Goal: Task Accomplishment & Management: Manage account settings

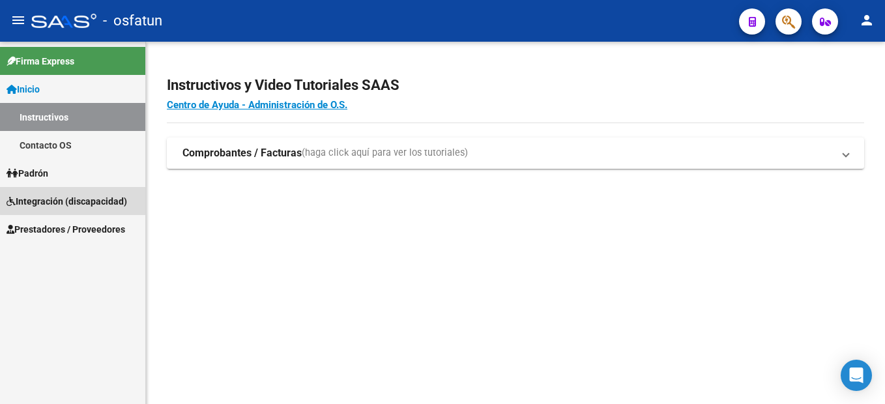
click at [104, 194] on span "Integración (discapacidad)" at bounding box center [67, 201] width 121 height 14
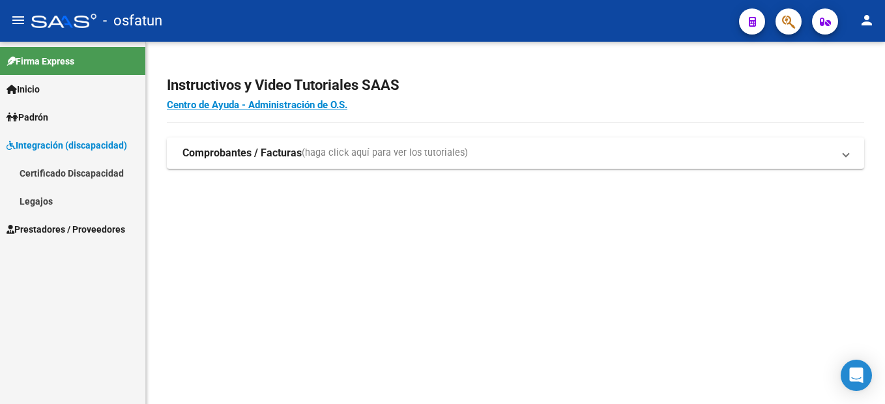
click at [51, 204] on link "Legajos" at bounding box center [72, 201] width 145 height 28
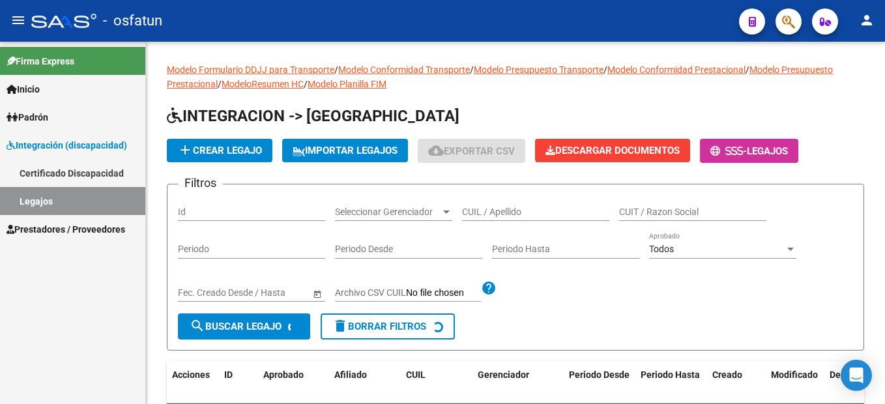
click at [53, 194] on link "Legajos" at bounding box center [72, 201] width 145 height 28
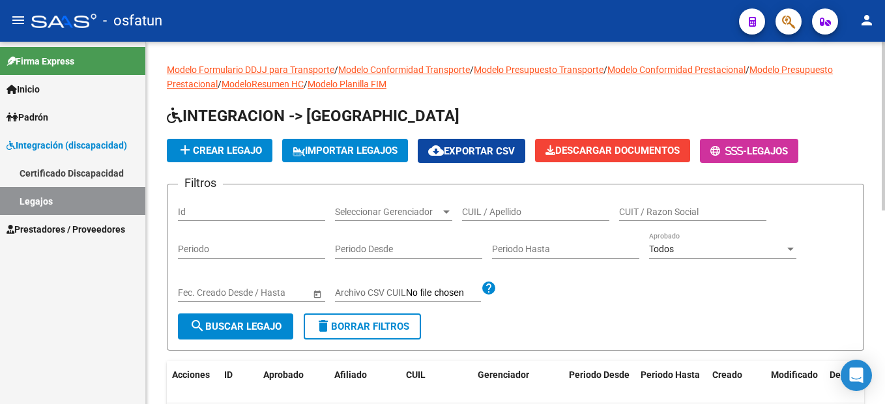
click at [484, 211] on input "CUIL / Apellido" at bounding box center [535, 212] width 147 height 11
click at [485, 211] on input "CUIL / Apellido" at bounding box center [535, 212] width 147 height 11
paste input "20-58003740-3"
click at [519, 211] on input "20-58003740-3" at bounding box center [535, 212] width 147 height 11
click at [476, 212] on input "20-580037403" at bounding box center [535, 212] width 147 height 11
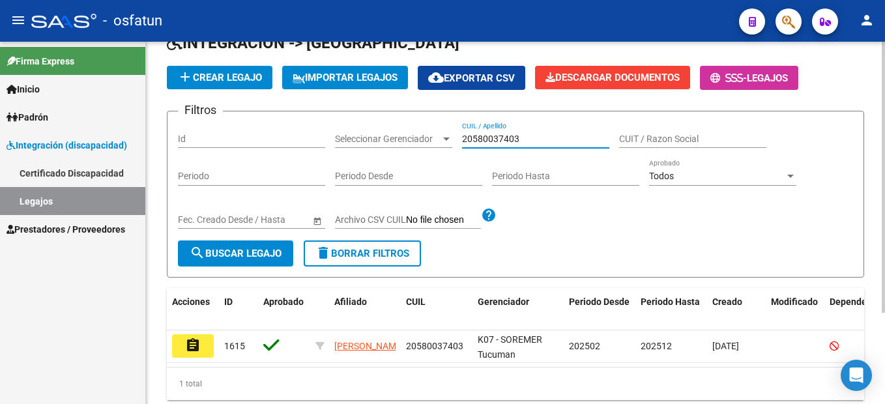
scroll to position [122, 0]
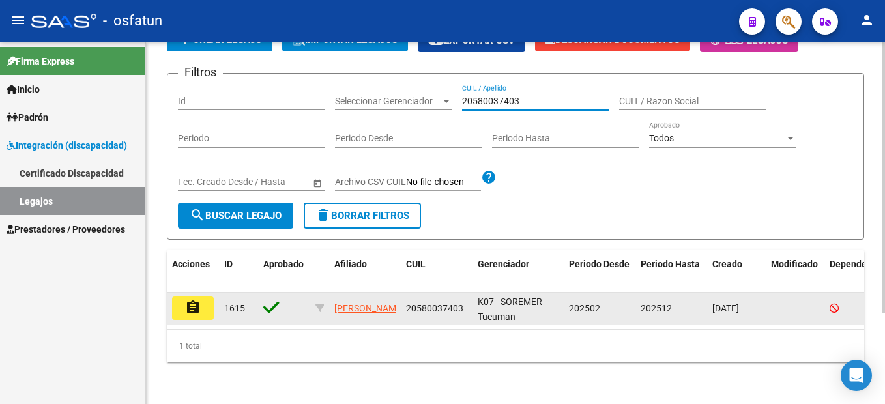
type input "20580037403"
click at [186, 300] on mat-icon "assignment" at bounding box center [193, 308] width 16 height 16
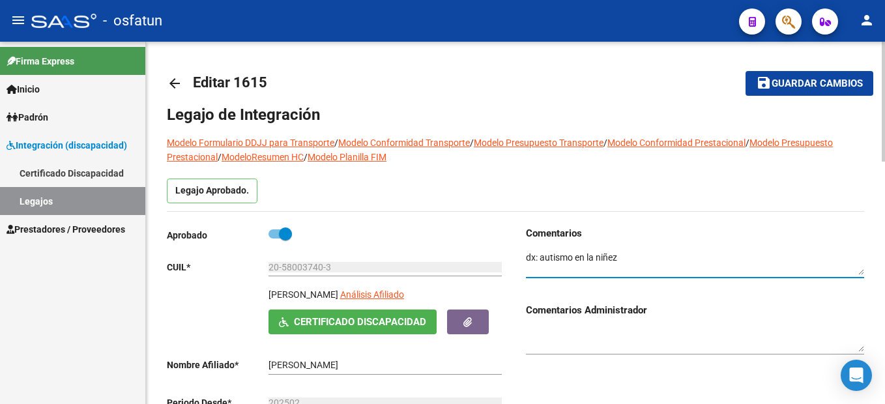
drag, startPoint x: 628, startPoint y: 259, endPoint x: 540, endPoint y: 255, distance: 88.7
click at [540, 255] on textarea at bounding box center [695, 263] width 338 height 25
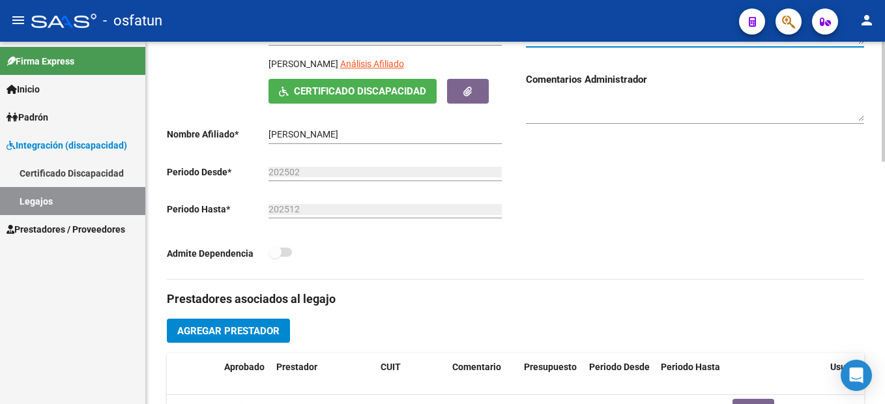
scroll to position [540, 0]
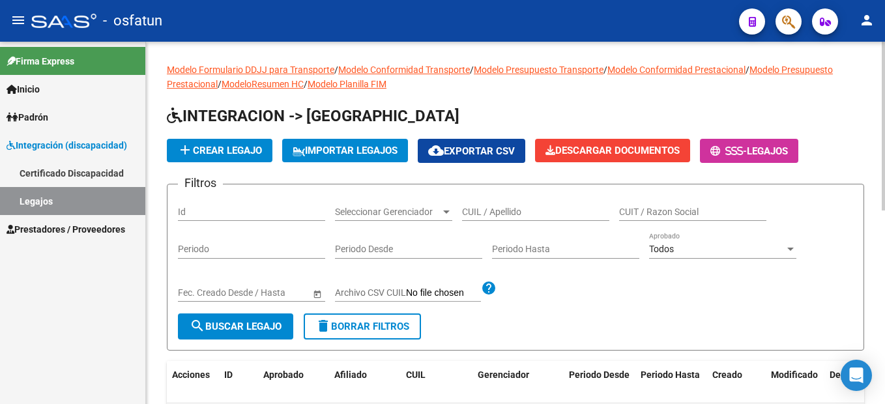
click at [497, 207] on input "CUIL / Apellido" at bounding box center [535, 212] width 147 height 11
paste input "20-57099528-7"
click at [519, 212] on input "20-57099528-7" at bounding box center [535, 212] width 147 height 11
click at [476, 214] on input "20-570995287" at bounding box center [535, 212] width 147 height 11
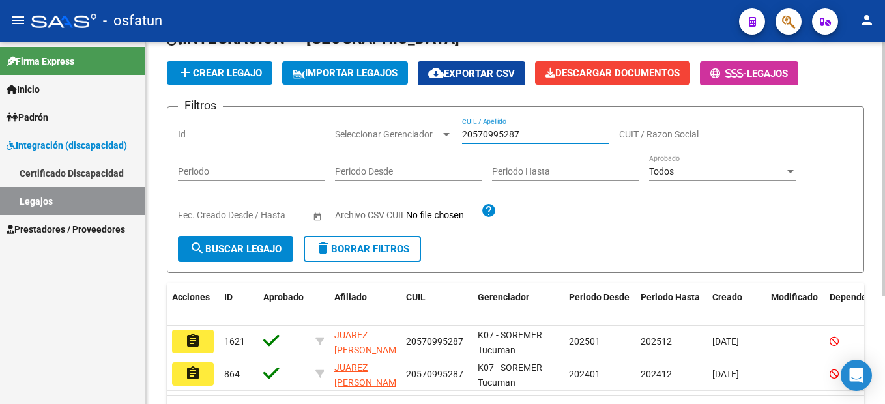
scroll to position [154, 0]
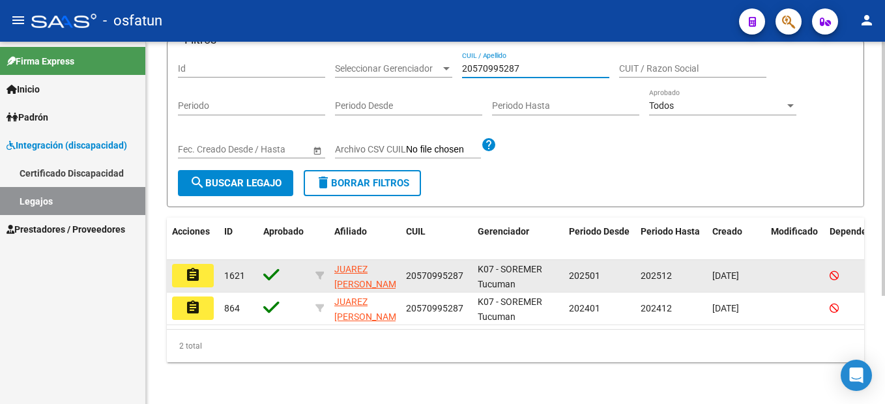
type input "20570995287"
click at [183, 264] on button "assignment" at bounding box center [193, 275] width 42 height 23
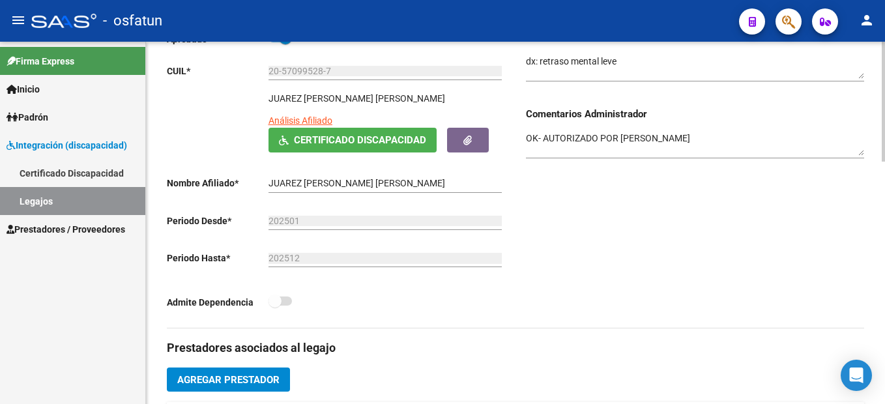
scroll to position [130, 0]
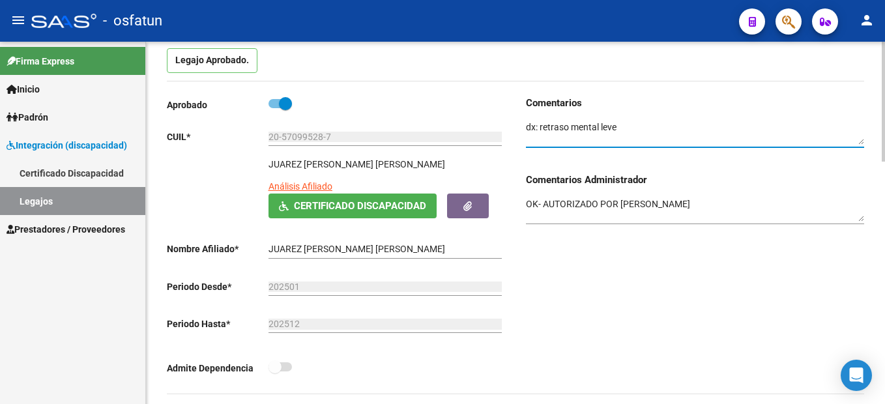
drag, startPoint x: 624, startPoint y: 124, endPoint x: 540, endPoint y: 126, distance: 84.1
click at [540, 126] on textarea at bounding box center [695, 133] width 338 height 25
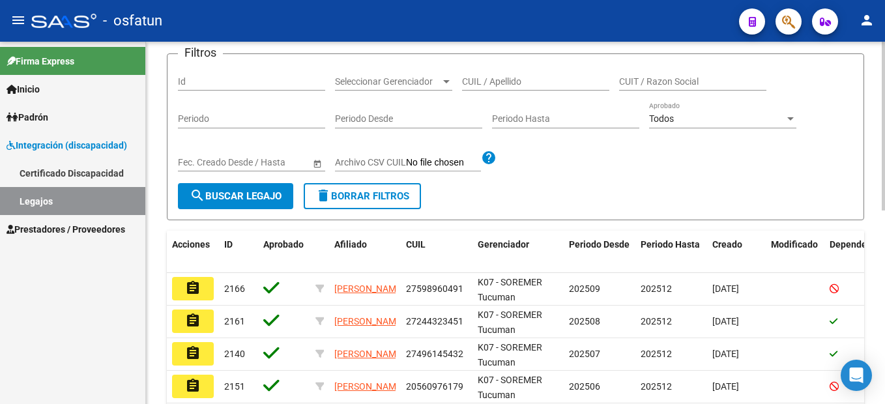
scroll to position [130, 0]
click at [486, 85] on input "CUIL / Apellido" at bounding box center [535, 81] width 147 height 11
paste input "20-58808535-0"
click at [520, 78] on input "20-58808535-0" at bounding box center [535, 81] width 147 height 11
click at [477, 82] on input "20-588085350" at bounding box center [535, 81] width 147 height 11
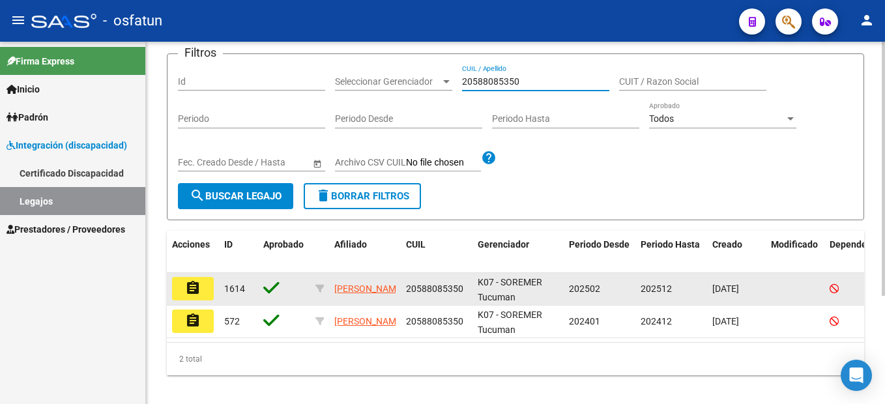
type input "20588085350"
click at [192, 291] on mat-icon "assignment" at bounding box center [193, 288] width 16 height 16
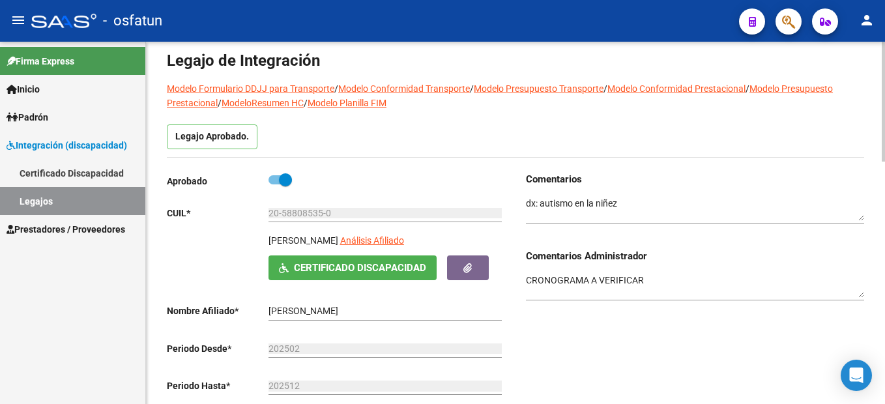
scroll to position [65, 0]
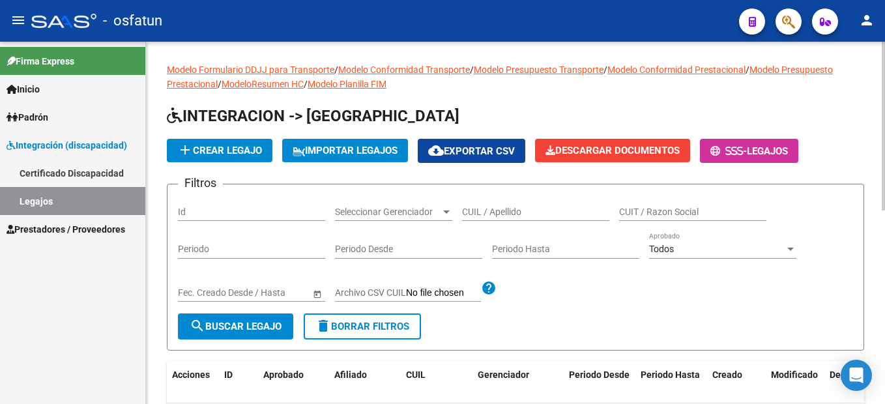
click at [534, 209] on input "CUIL / Apellido" at bounding box center [535, 212] width 147 height 11
paste input "20-52150260-7"
click at [521, 211] on input "20-52150260-7" at bounding box center [535, 212] width 147 height 11
click at [476, 211] on input "20-521502607" at bounding box center [535, 212] width 147 height 11
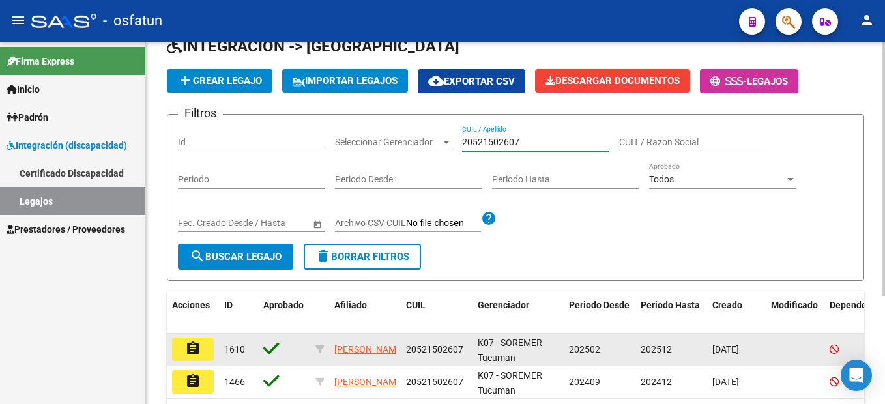
scroll to position [130, 0]
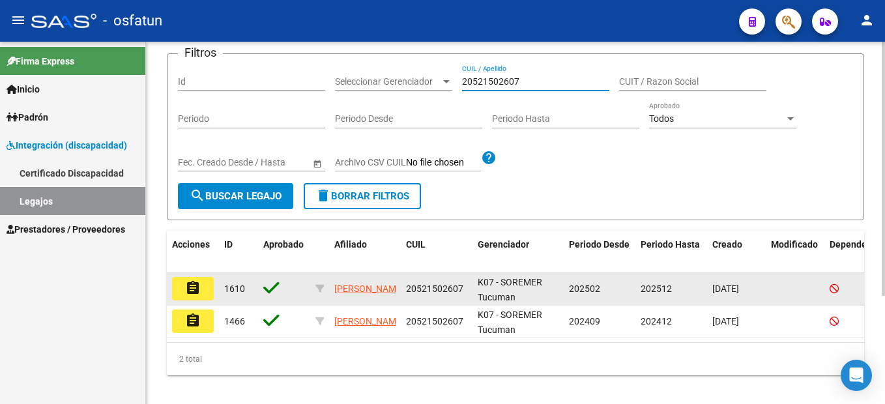
type input "20521502607"
click at [202, 294] on button "assignment" at bounding box center [193, 288] width 42 height 23
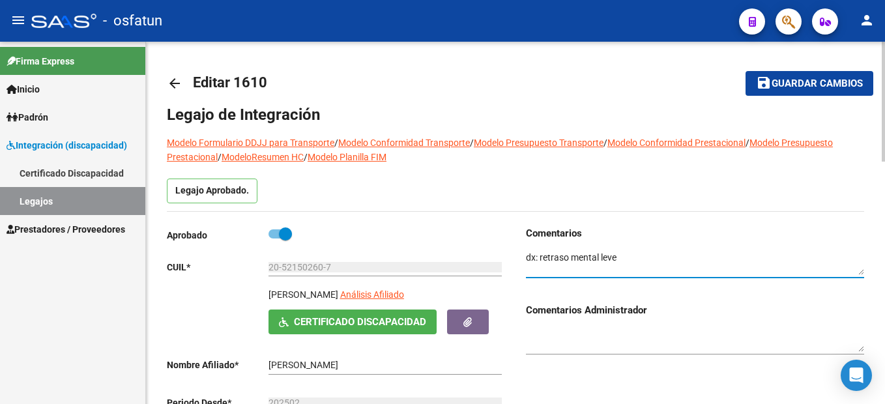
drag, startPoint x: 631, startPoint y: 261, endPoint x: 566, endPoint y: 263, distance: 64.6
click at [542, 264] on textarea at bounding box center [695, 263] width 338 height 25
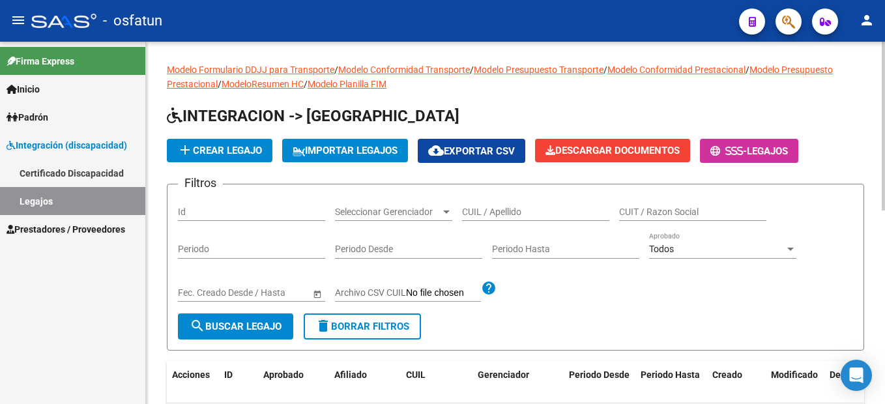
drag, startPoint x: 470, startPoint y: 205, endPoint x: 496, endPoint y: 220, distance: 30.1
click at [480, 217] on div "CUIL / Apellido" at bounding box center [535, 208] width 147 height 26
paste input "27-58808217-8"
click at [520, 211] on input "27-58808217-8" at bounding box center [535, 212] width 147 height 11
click at [476, 212] on input "27-588082178" at bounding box center [535, 212] width 147 height 11
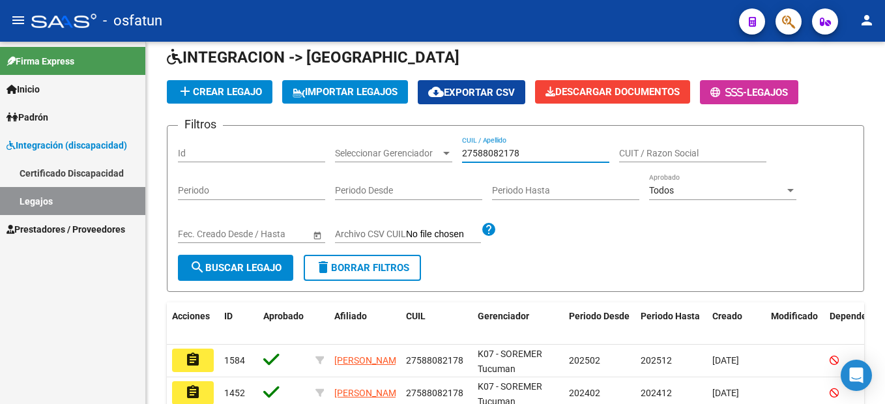
scroll to position [130, 0]
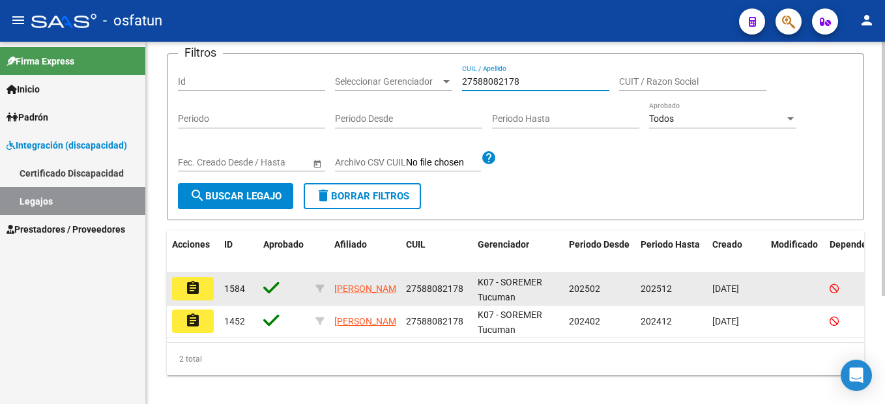
type input "27588082178"
click at [194, 291] on mat-icon "assignment" at bounding box center [193, 288] width 16 height 16
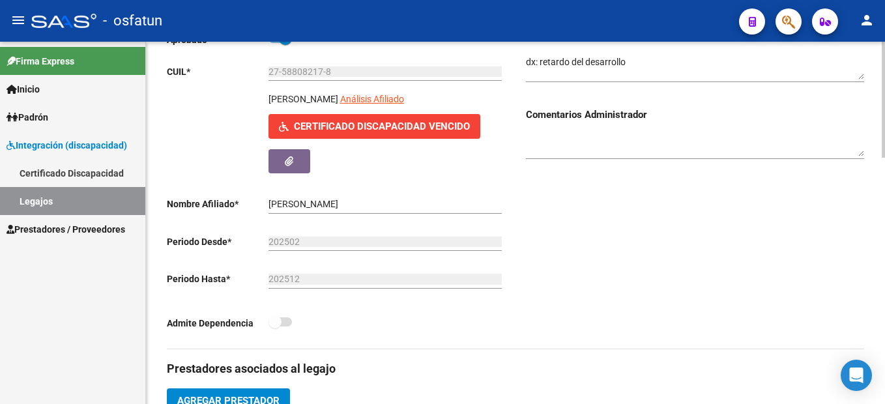
scroll to position [130, 0]
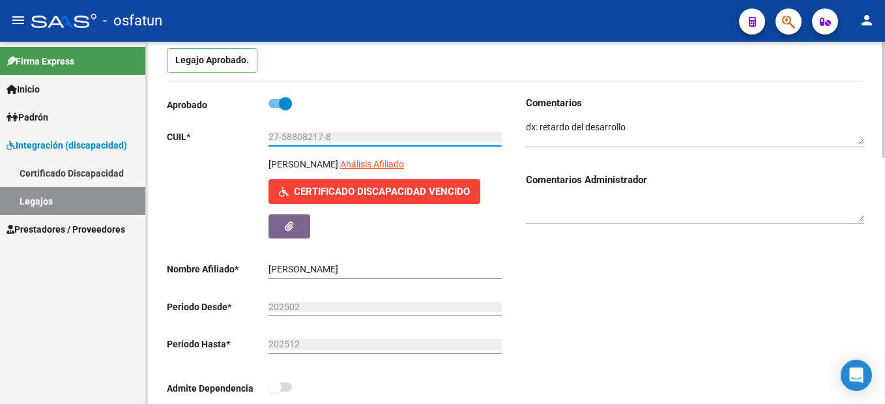
drag, startPoint x: 342, startPoint y: 135, endPoint x: 237, endPoint y: 142, distance: 105.2
click at [237, 142] on app-form-text-field "CUIL * 27-58808217-8 Ingresar CUIL" at bounding box center [334, 137] width 335 height 10
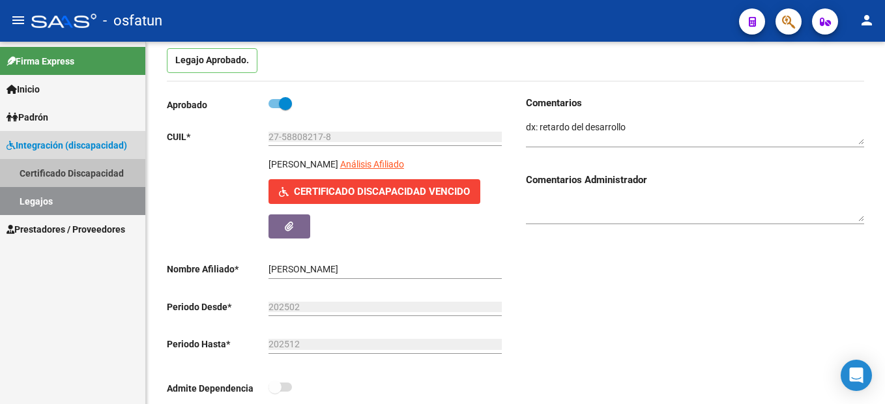
click at [101, 171] on link "Certificado Discapacidad" at bounding box center [72, 173] width 145 height 28
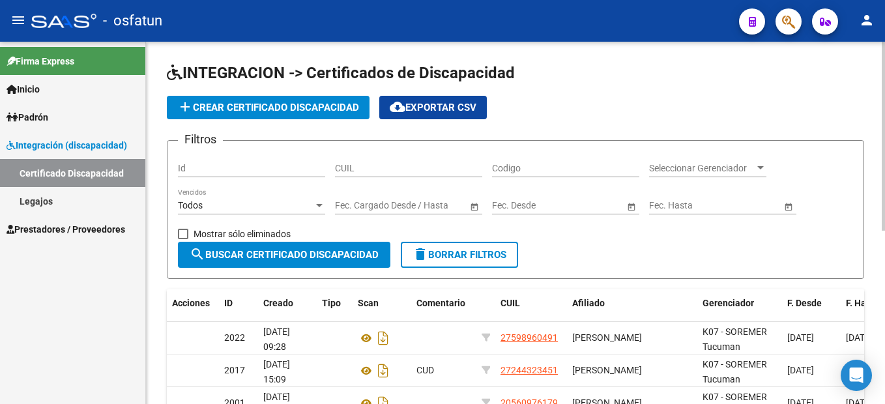
click at [382, 176] on div "CUIL" at bounding box center [408, 169] width 147 height 37
drag, startPoint x: 658, startPoint y: 149, endPoint x: 413, endPoint y: 167, distance: 245.7
click at [652, 151] on form "Filtros Id CUIL Codigo Seleccionar Gerenciador Seleccionar Gerenciador Todos Ve…" at bounding box center [515, 209] width 697 height 139
click at [400, 164] on input "CUIL" at bounding box center [408, 168] width 147 height 11
paste input "27-58808217-8"
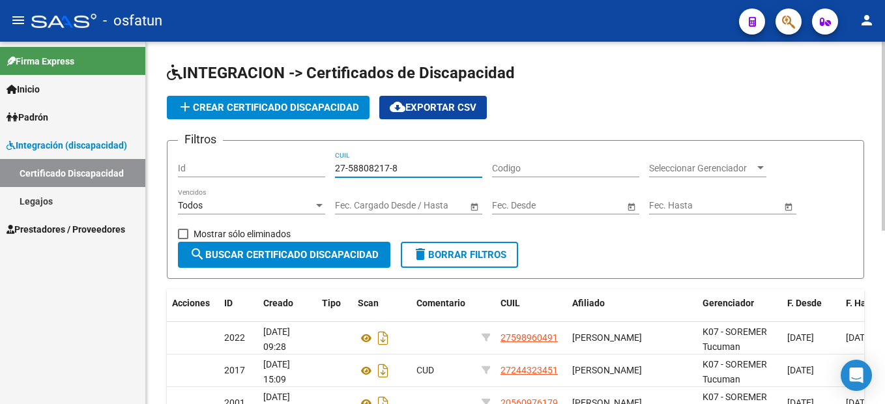
click at [392, 167] on input "27-58808217-8" at bounding box center [408, 168] width 147 height 11
click at [348, 169] on input "27-58808217-8" at bounding box center [408, 168] width 147 height 11
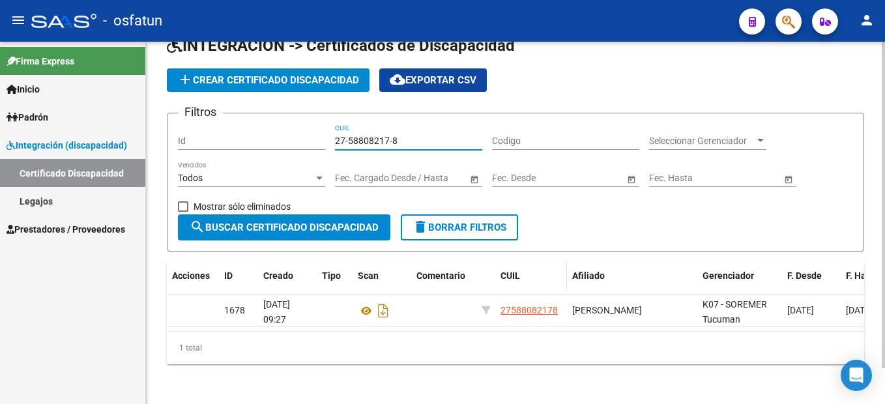
scroll to position [40, 0]
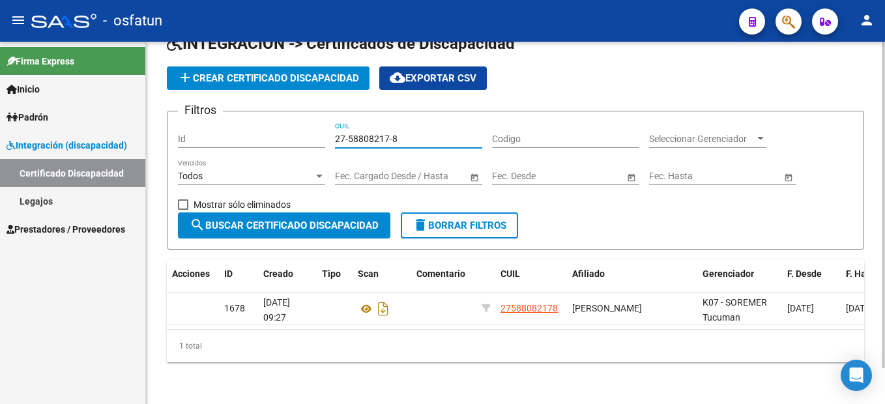
type input "27-58808217-8"
drag, startPoint x: 731, startPoint y: 328, endPoint x: 751, endPoint y: 330, distance: 19.6
click at [751, 330] on div "1 total" at bounding box center [515, 346] width 697 height 33
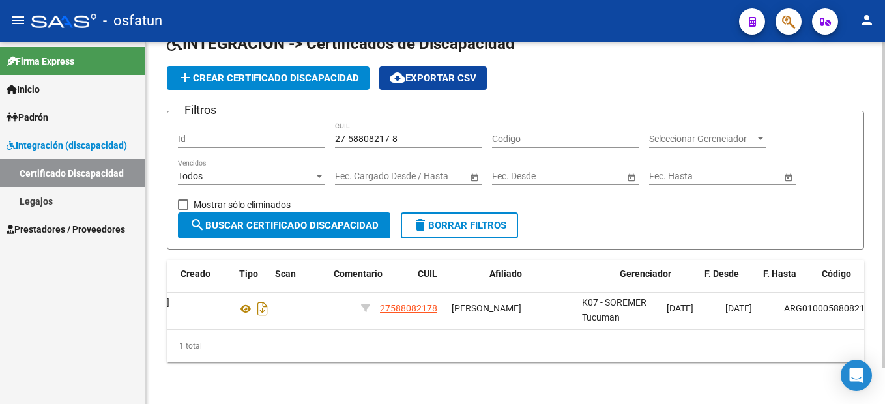
scroll to position [0, 0]
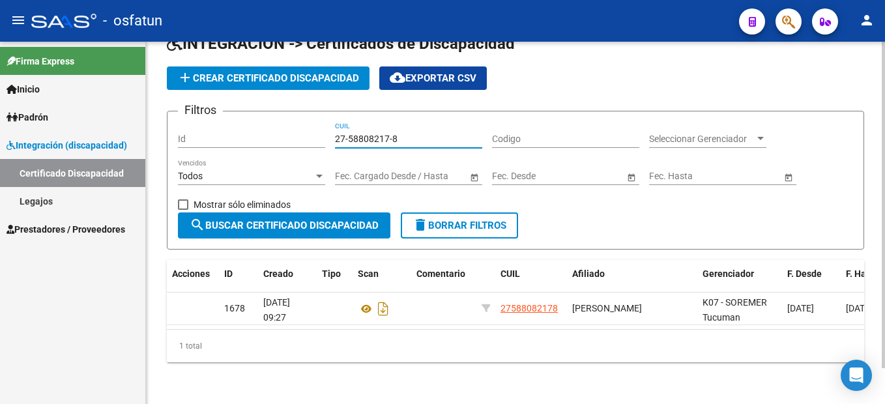
drag, startPoint x: 408, startPoint y: 129, endPoint x: 298, endPoint y: 128, distance: 110.1
click at [298, 128] on div "Filtros Id 27-58808217-8 CUIL Codigo Seleccionar Gerenciador Seleccionar Gerenc…" at bounding box center [515, 167] width 675 height 91
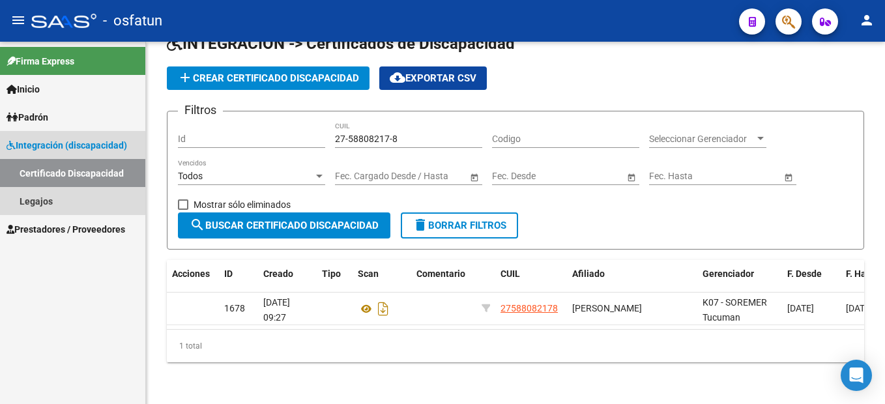
drag, startPoint x: 93, startPoint y: 144, endPoint x: 79, endPoint y: 144, distance: 13.7
click at [92, 144] on span "Integración (discapacidad)" at bounding box center [67, 145] width 121 height 14
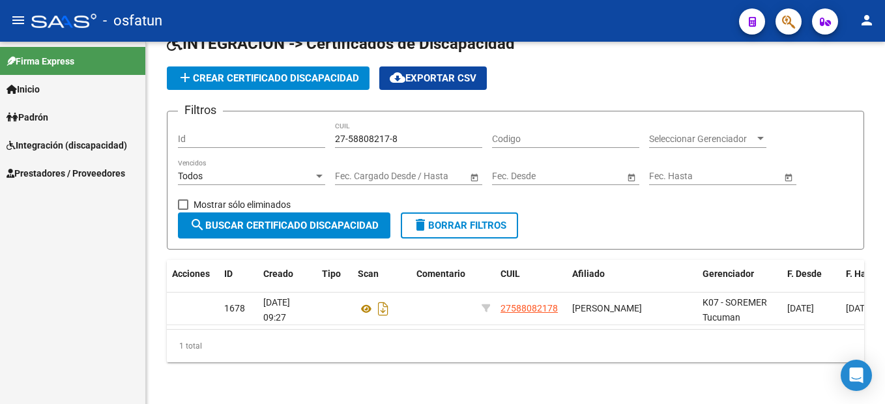
click at [101, 156] on link "Integración (discapacidad)" at bounding box center [72, 145] width 145 height 28
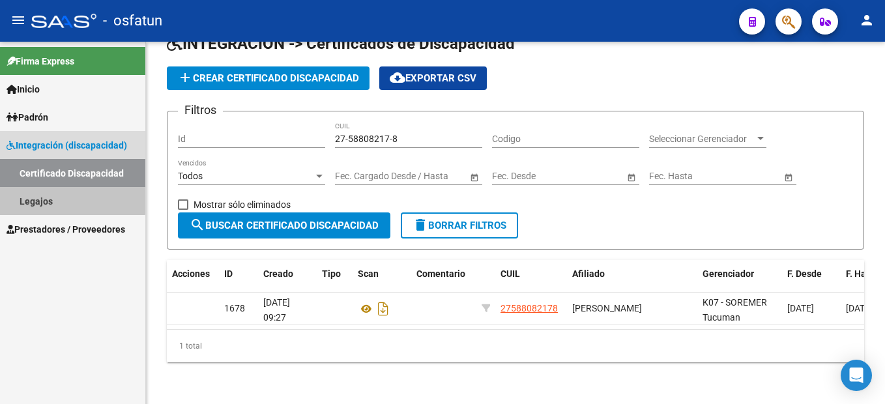
drag, startPoint x: 61, startPoint y: 196, endPoint x: 57, endPoint y: 189, distance: 7.6
click at [61, 196] on link "Legajos" at bounding box center [72, 201] width 145 height 28
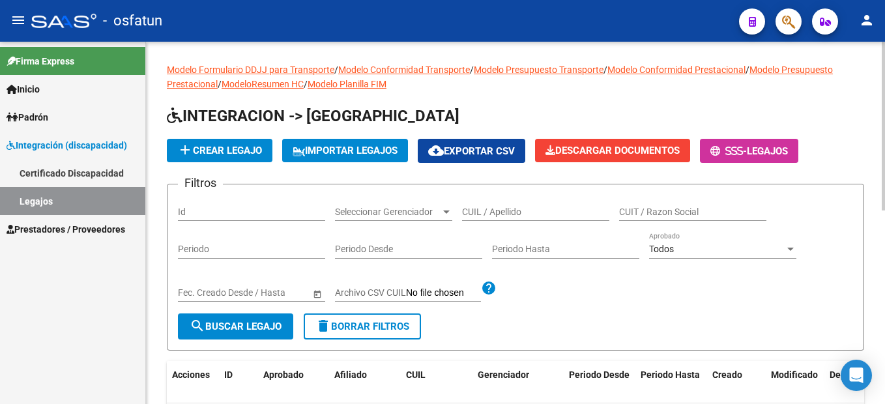
click at [495, 205] on div "CUIL / Apellido" at bounding box center [535, 208] width 147 height 26
click at [484, 206] on div "CUIL / Apellido" at bounding box center [535, 208] width 147 height 26
paste input "27-58808217-8"
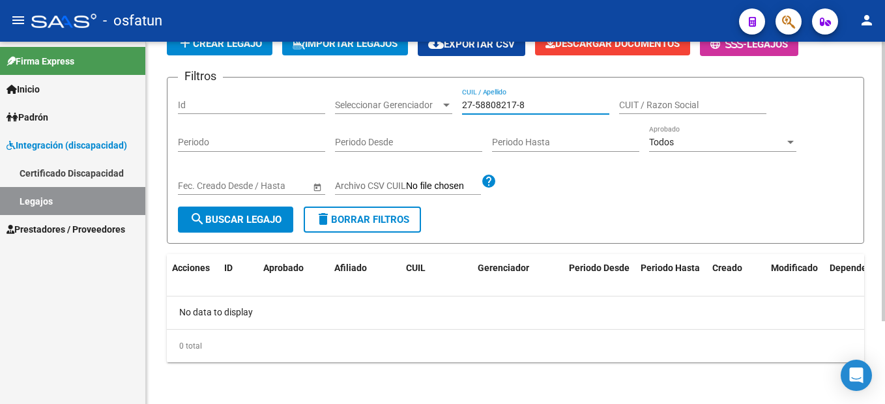
scroll to position [108, 0]
click at [519, 102] on input "27-58808217-8" at bounding box center [535, 105] width 147 height 11
click at [475, 103] on input "27-588082178" at bounding box center [535, 105] width 147 height 11
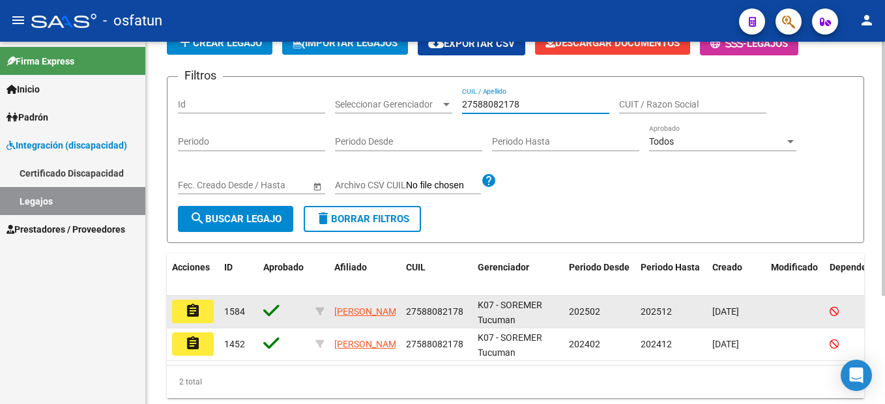
type input "27588082178"
click at [187, 310] on mat-icon "assignment" at bounding box center [193, 311] width 16 height 16
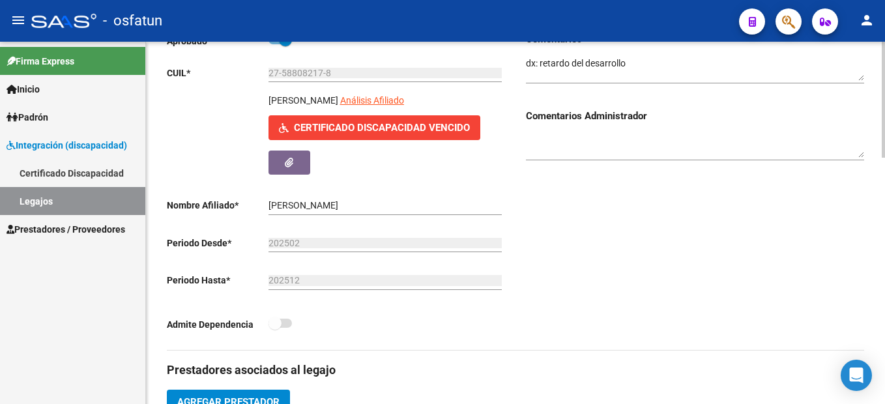
scroll to position [196, 0]
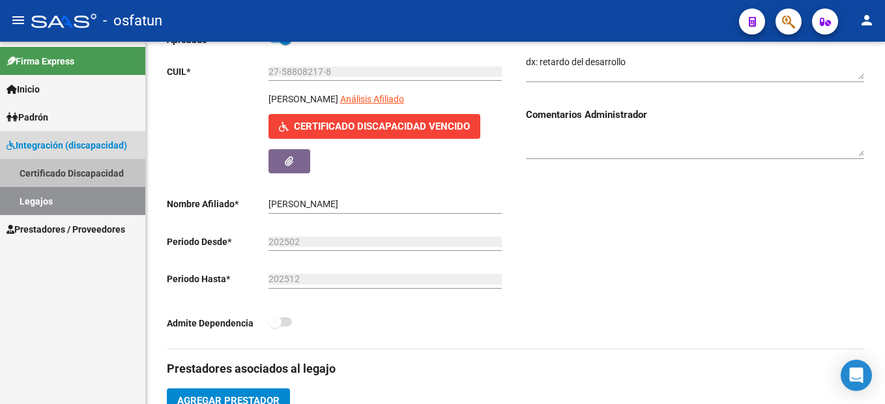
click at [82, 172] on link "Certificado Discapacidad" at bounding box center [72, 173] width 145 height 28
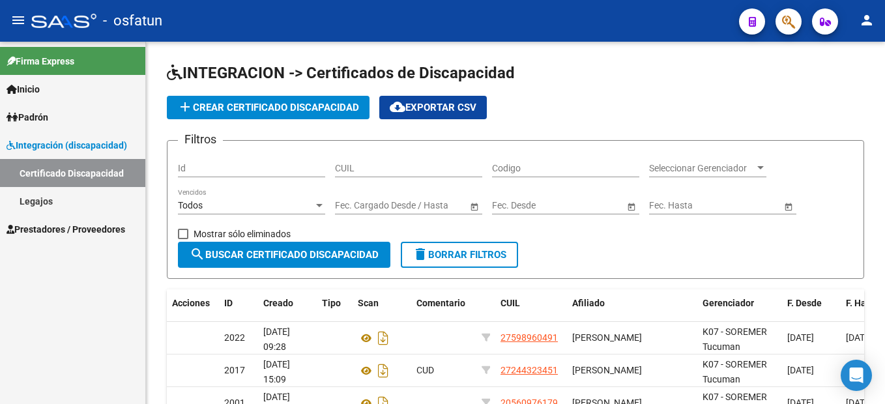
click at [93, 334] on div "Firma Express Inicio Instructivos Contacto OS Padrón Cambios de Gerenciador Pad…" at bounding box center [72, 223] width 145 height 362
click at [355, 168] on input "CUIL" at bounding box center [408, 168] width 147 height 11
paste input "27-58808217-8"
type input "27-58808217-8"
click at [340, 261] on button "search Buscar Certificado Discapacidad" at bounding box center [284, 255] width 212 height 26
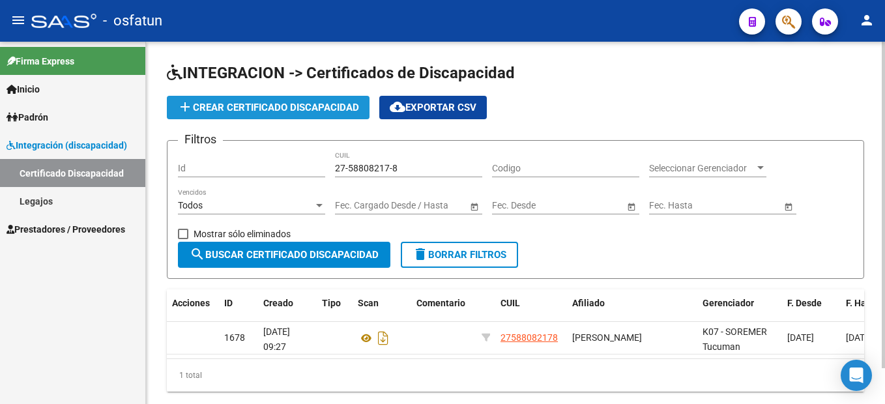
click at [345, 113] on button "add Crear Certificado Discapacidad" at bounding box center [268, 107] width 203 height 23
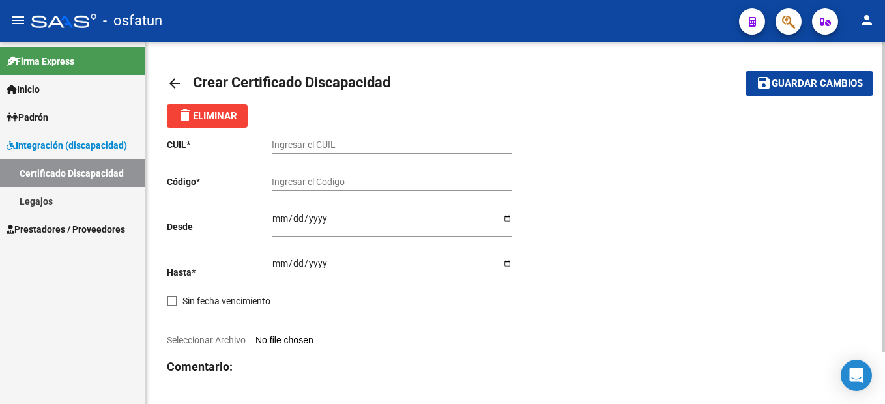
click at [284, 139] on input "Ingresar el CUIL" at bounding box center [392, 144] width 240 height 11
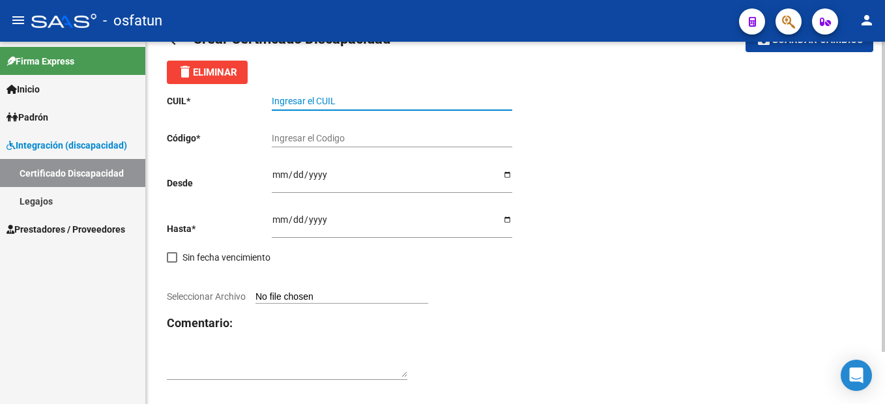
scroll to position [61, 0]
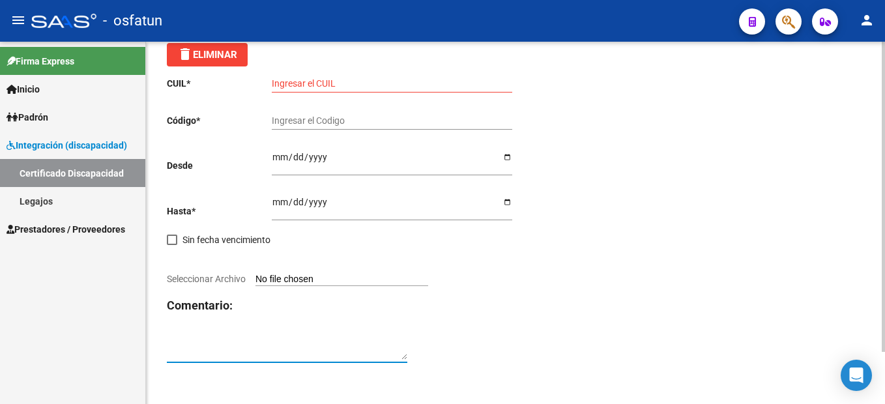
click at [325, 347] on textarea at bounding box center [287, 347] width 240 height 25
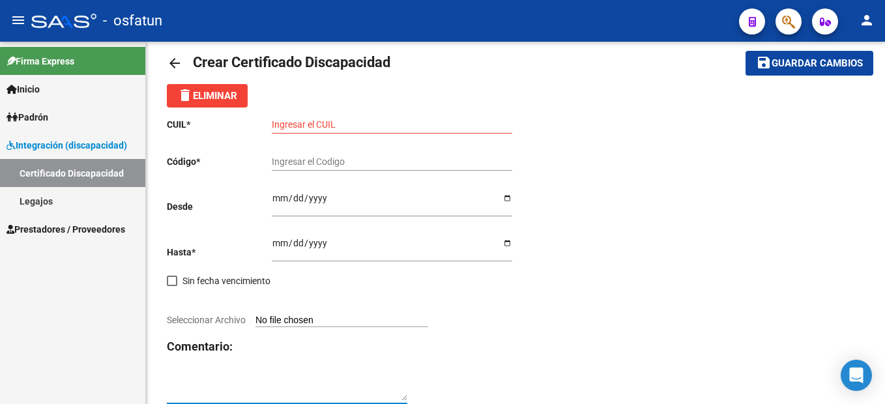
scroll to position [0, 0]
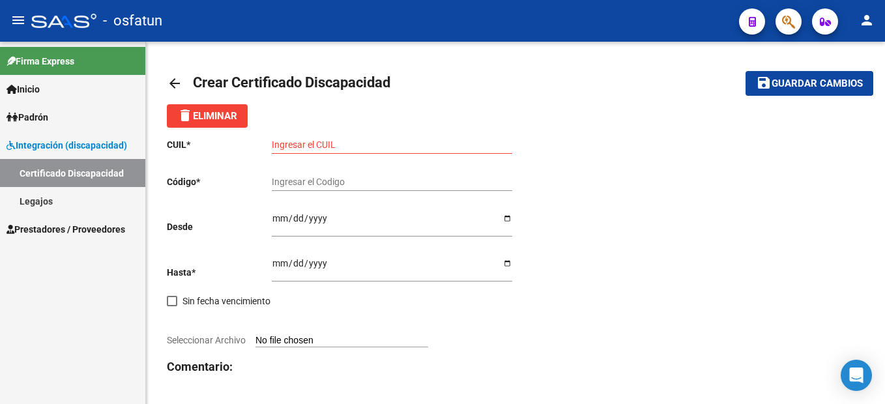
click at [41, 199] on link "Legajos" at bounding box center [72, 201] width 145 height 28
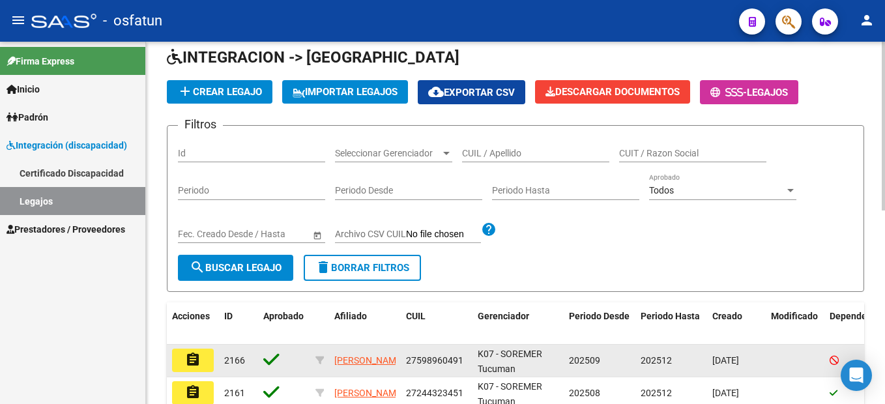
scroll to position [65, 0]
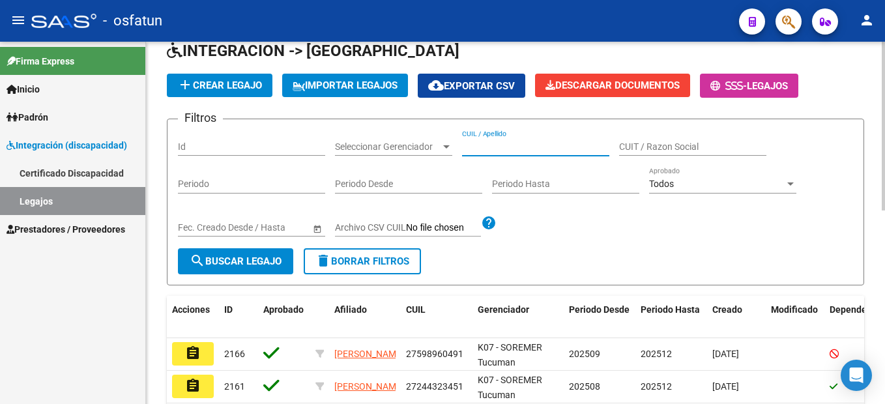
click at [476, 151] on input "CUIL / Apellido" at bounding box center [535, 146] width 147 height 11
paste input "20-55723060-3"
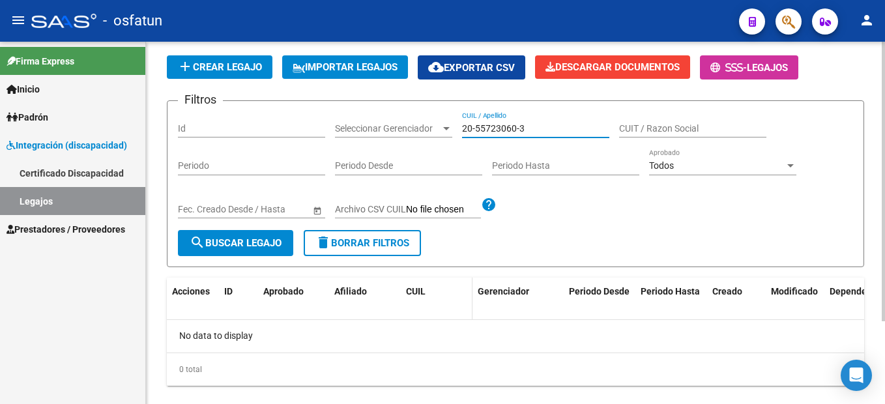
scroll to position [108, 0]
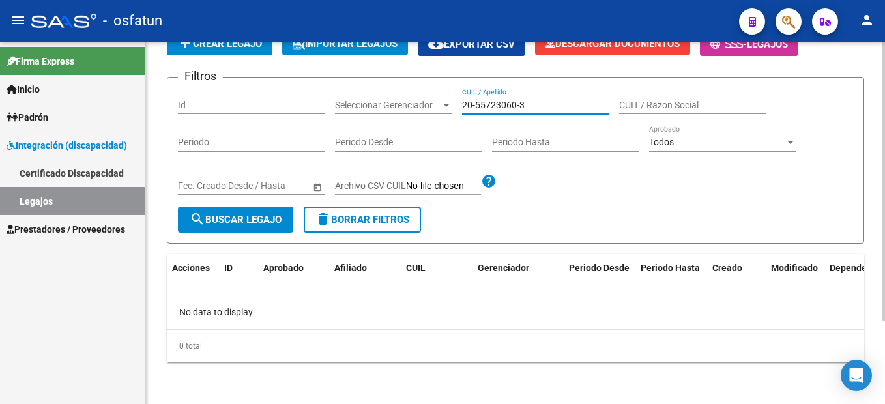
click at [517, 104] on input "20-55723060-3" at bounding box center [535, 105] width 147 height 11
click at [518, 106] on input "20-55723060-3" at bounding box center [535, 105] width 147 height 11
click at [474, 104] on input "20-557230603" at bounding box center [535, 105] width 147 height 11
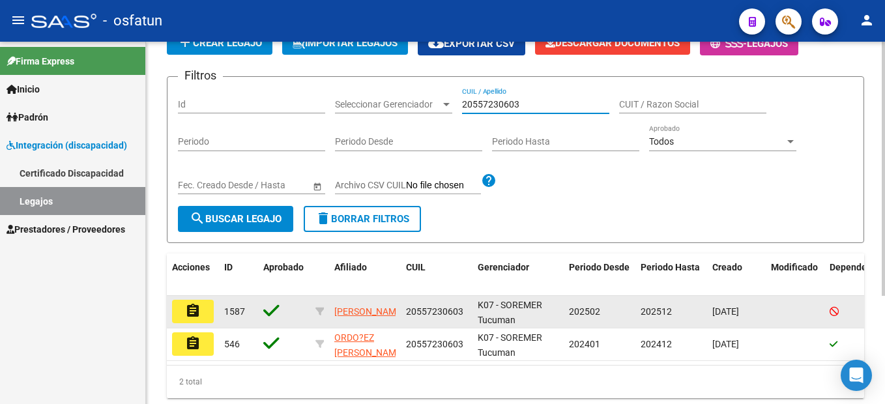
type input "20557230603"
click at [198, 304] on mat-icon "assignment" at bounding box center [193, 311] width 16 height 16
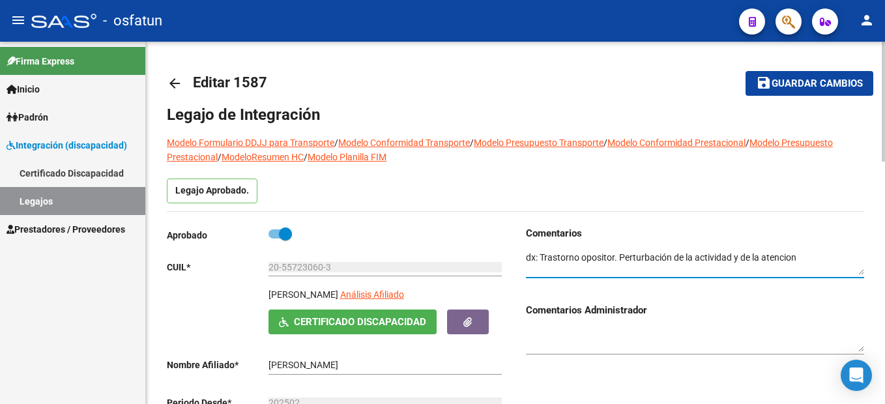
drag, startPoint x: 801, startPoint y: 258, endPoint x: 542, endPoint y: 259, distance: 258.7
click at [542, 259] on textarea at bounding box center [695, 263] width 338 height 25
drag, startPoint x: 722, startPoint y: 256, endPoint x: 542, endPoint y: 263, distance: 180.6
click at [542, 263] on textarea at bounding box center [695, 263] width 338 height 25
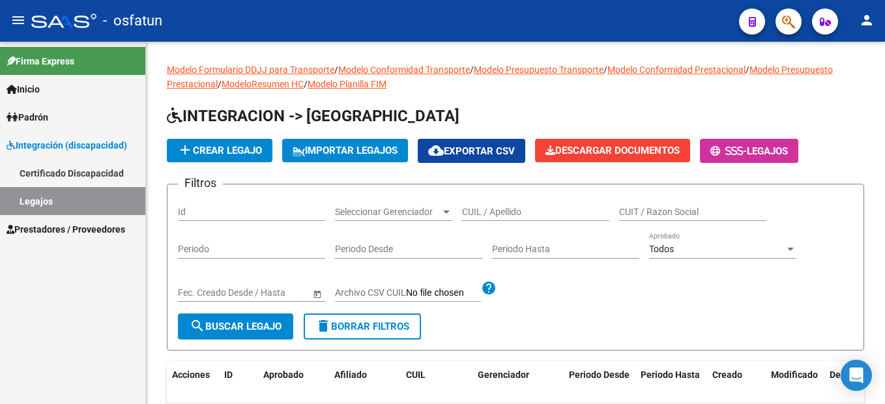
click at [70, 204] on link "Legajos" at bounding box center [72, 201] width 145 height 28
click at [477, 211] on div "CUIL / Apellido" at bounding box center [535, 208] width 147 height 26
click at [477, 211] on input "CUIL / Apellido" at bounding box center [535, 212] width 147 height 11
paste input "27-56738750-5"
click at [519, 214] on input "27-56738750-5" at bounding box center [535, 212] width 147 height 11
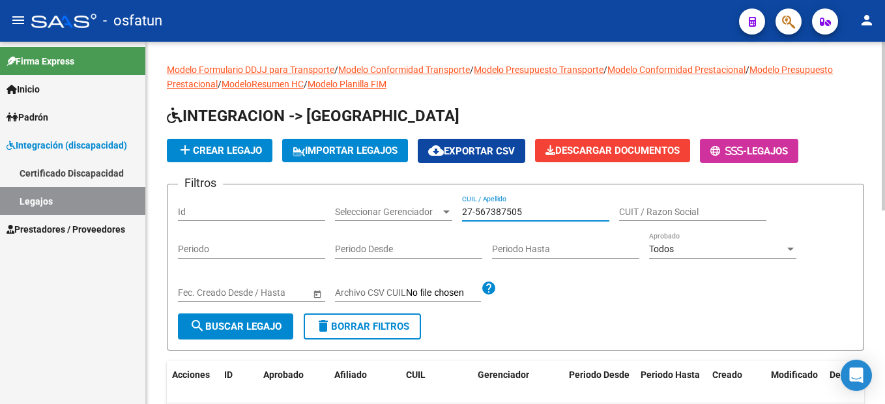
click at [477, 211] on input "27-567387505" at bounding box center [535, 212] width 147 height 11
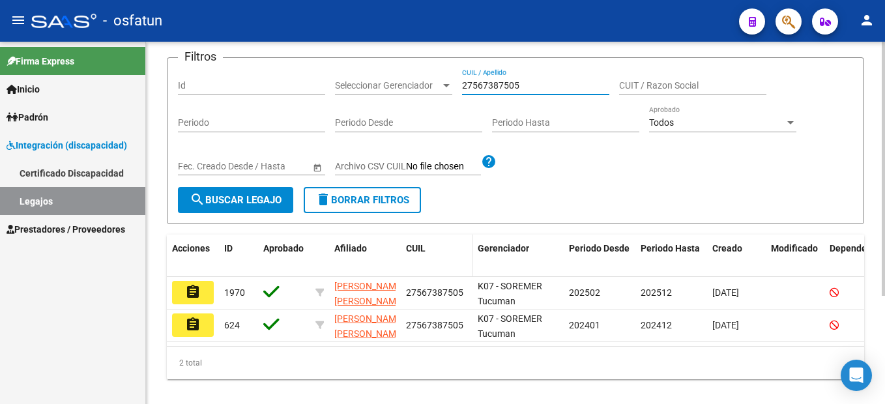
scroll to position [154, 0]
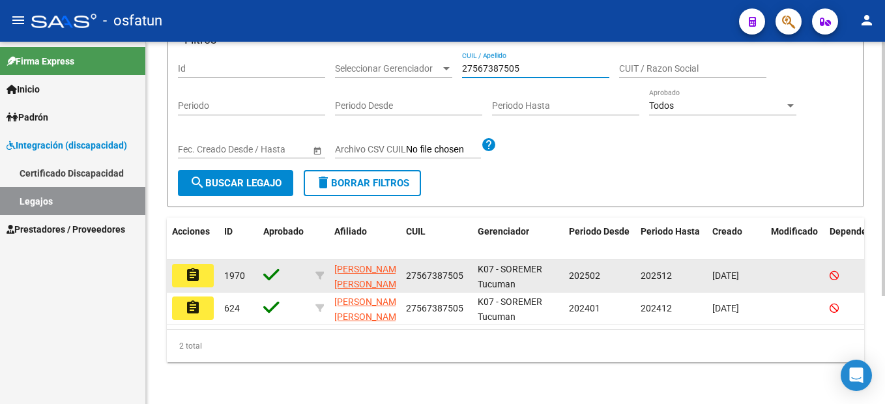
type input "27567387505"
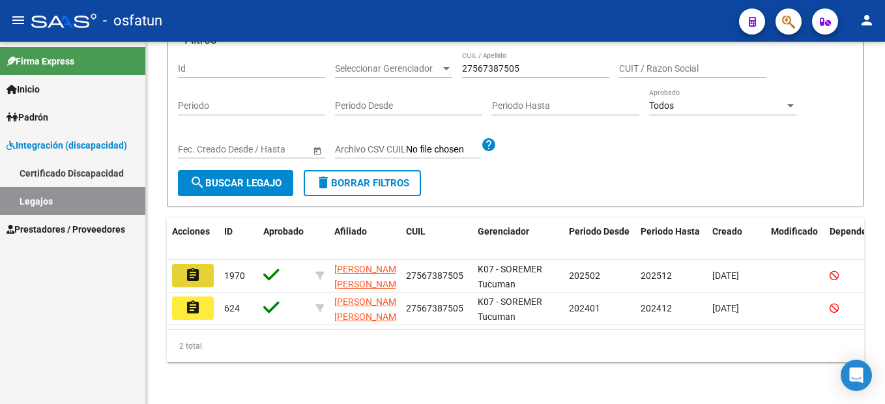
drag, startPoint x: 201, startPoint y: 263, endPoint x: 212, endPoint y: 259, distance: 11.7
click at [201, 264] on button "assignment" at bounding box center [193, 275] width 42 height 23
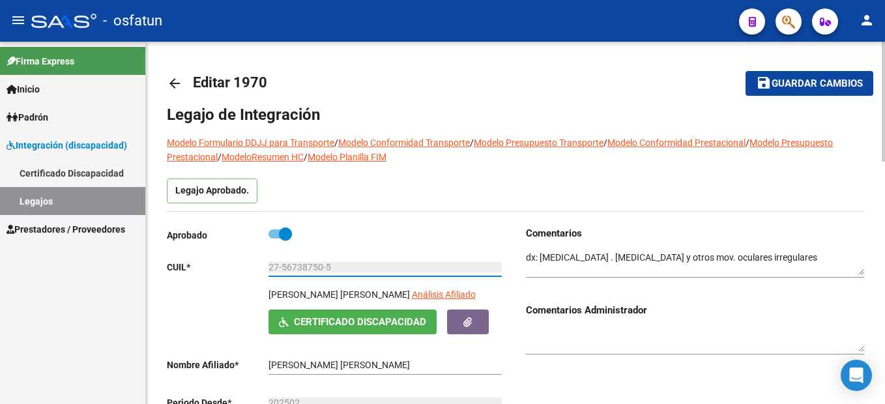
drag, startPoint x: 325, startPoint y: 267, endPoint x: 280, endPoint y: 269, distance: 44.4
click at [280, 269] on input "27-56738750-5" at bounding box center [385, 267] width 233 height 11
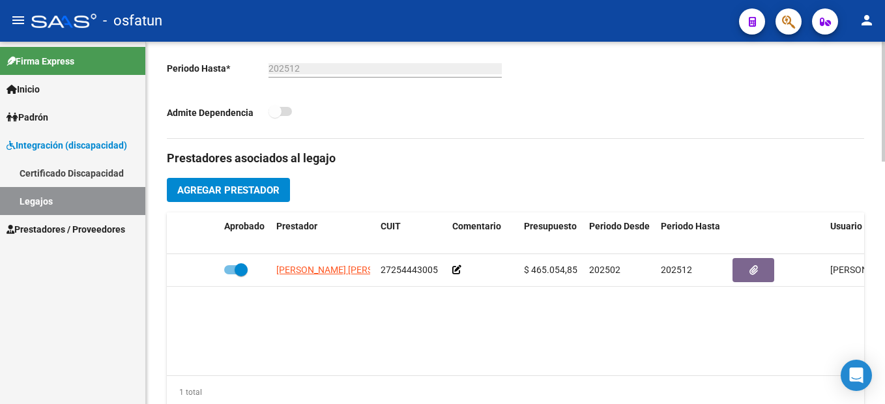
scroll to position [130, 0]
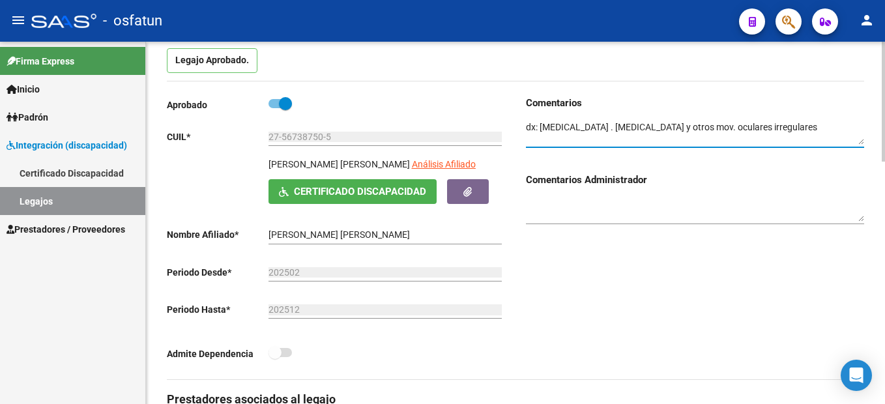
drag, startPoint x: 821, startPoint y: 126, endPoint x: 523, endPoint y: 117, distance: 297.3
click at [542, 134] on textarea at bounding box center [695, 133] width 338 height 25
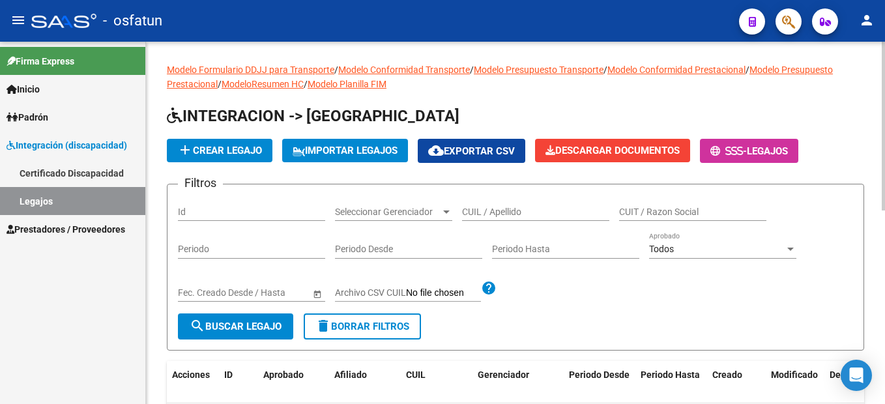
click at [501, 212] on input "CUIL / Apellido" at bounding box center [535, 212] width 147 height 11
paste input "20-57917706-4"
click at [518, 209] on input "20-57917706-4" at bounding box center [535, 212] width 147 height 11
click at [473, 209] on input "20-579177064" at bounding box center [535, 212] width 147 height 11
click at [476, 211] on input "20-579177064" at bounding box center [535, 212] width 147 height 11
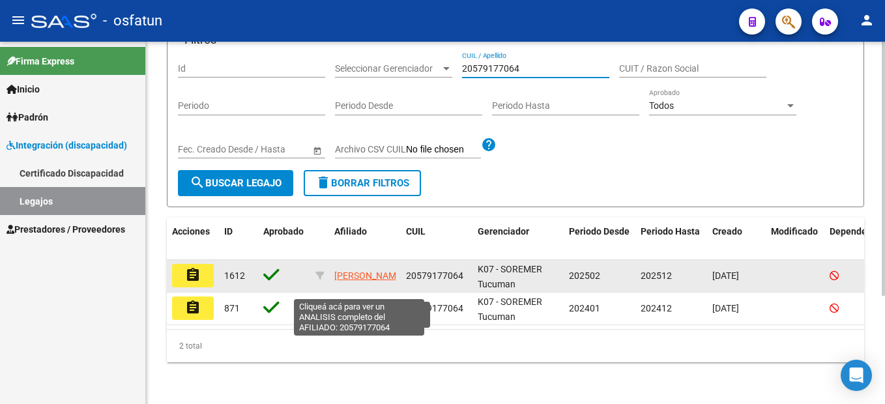
scroll to position [154, 0]
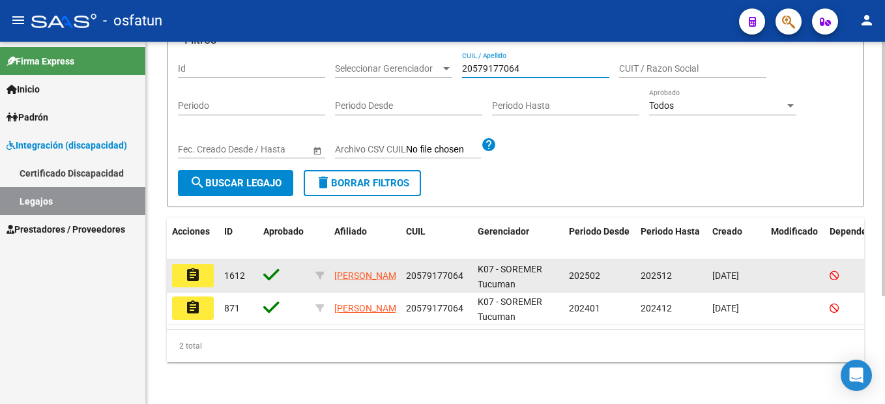
type input "20579177064"
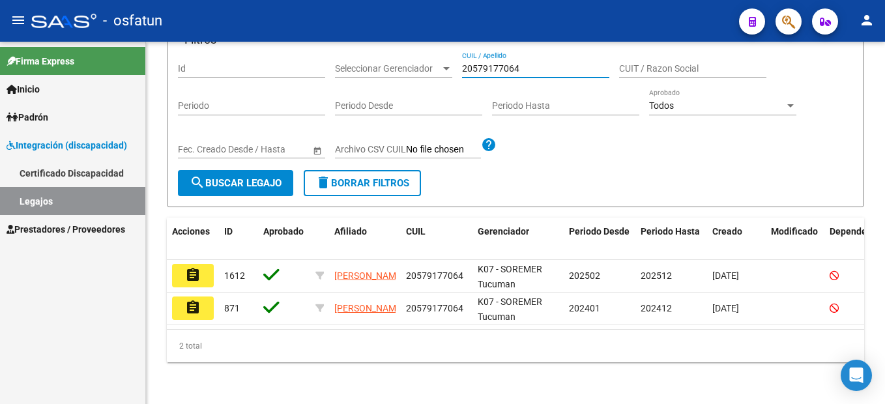
drag, startPoint x: 196, startPoint y: 261, endPoint x: 205, endPoint y: 259, distance: 10.0
click at [196, 267] on mat-icon "assignment" at bounding box center [193, 275] width 16 height 16
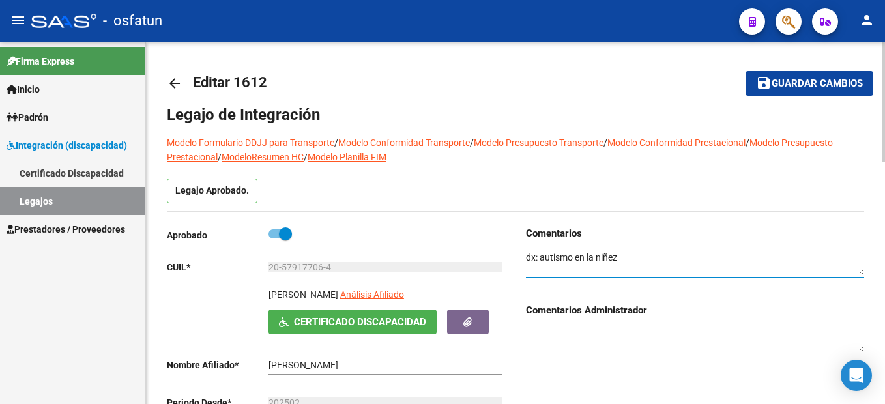
drag, startPoint x: 627, startPoint y: 255, endPoint x: 540, endPoint y: 257, distance: 87.4
click at [540, 257] on textarea at bounding box center [695, 263] width 338 height 25
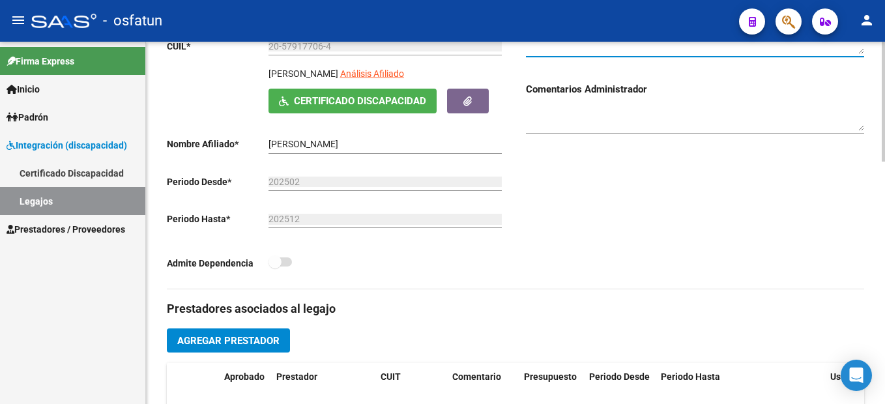
scroll to position [261, 0]
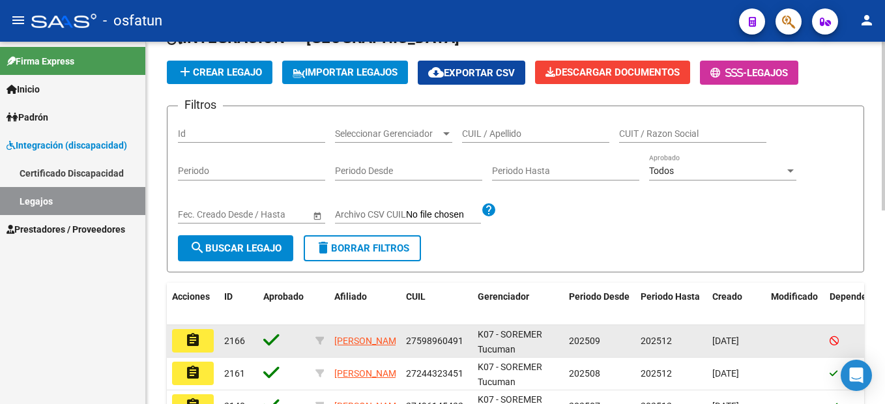
scroll to position [261, 0]
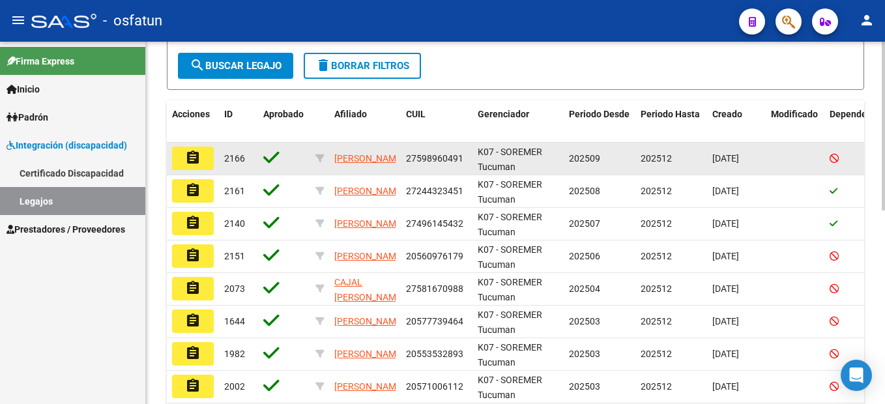
drag, startPoint x: 558, startPoint y: 124, endPoint x: 544, endPoint y: 161, distance: 39.2
click at [558, 130] on span at bounding box center [561, 121] width 6 height 43
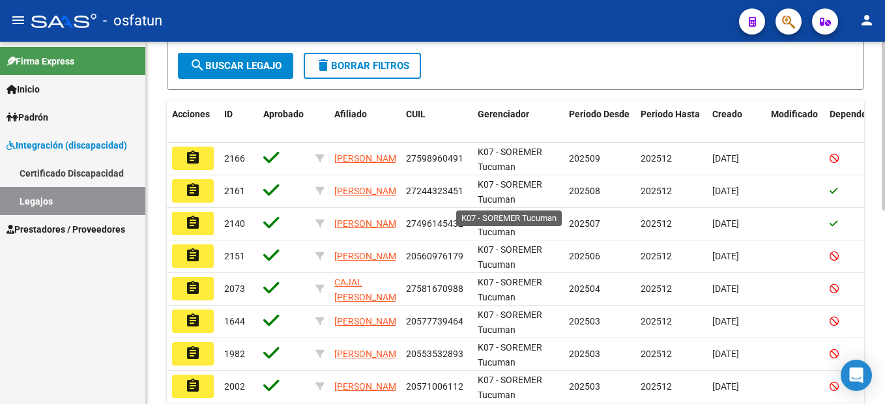
scroll to position [0, 0]
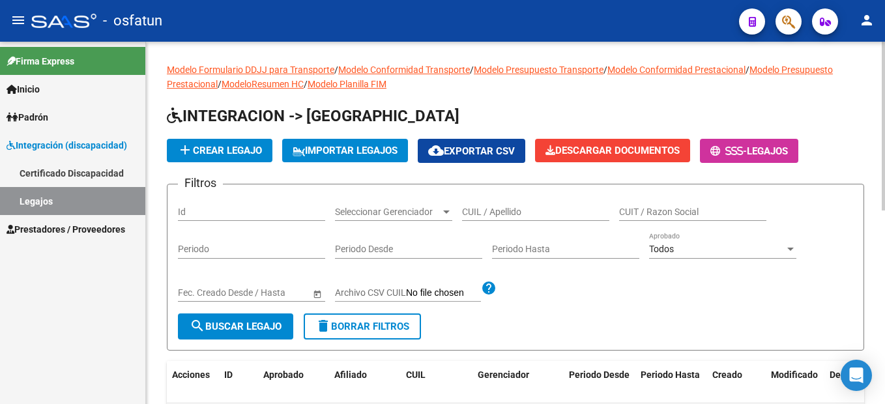
click at [495, 216] on input "CUIL / Apellido" at bounding box center [535, 212] width 147 height 11
paste input "20-52798017-9"
click at [520, 212] on input "20-52798017-9" at bounding box center [535, 212] width 147 height 11
click at [476, 212] on input "20-527980179" at bounding box center [535, 212] width 147 height 11
type input "20527980179"
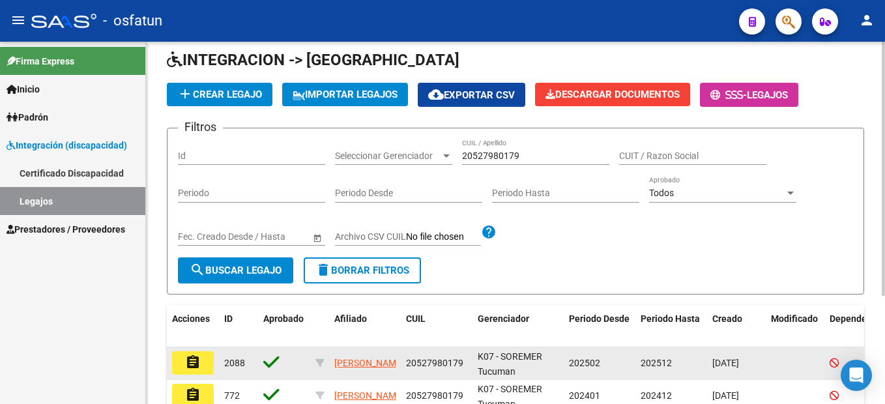
scroll to position [154, 0]
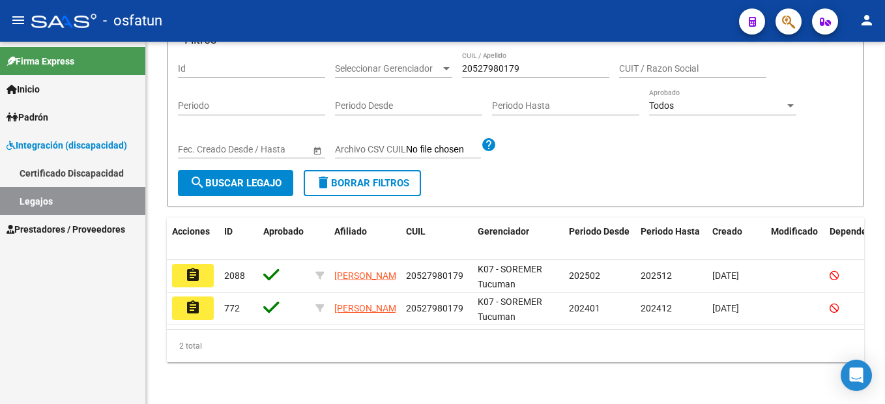
click at [174, 264] on button "assignment" at bounding box center [193, 275] width 42 height 23
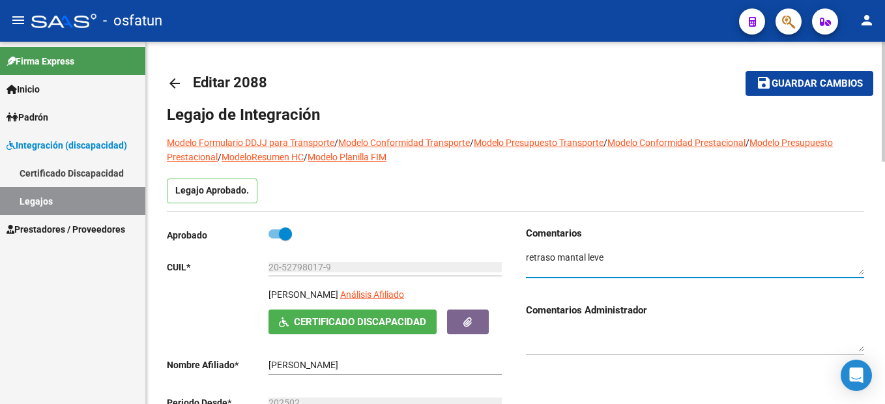
drag, startPoint x: 605, startPoint y: 261, endPoint x: 426, endPoint y: 239, distance: 179.9
click at [419, 243] on div "Aprobado CUIL * 20-52798017-9 Ingresar CUIL [PERSON_NAME] Afiliado Certificado …" at bounding box center [515, 368] width 697 height 284
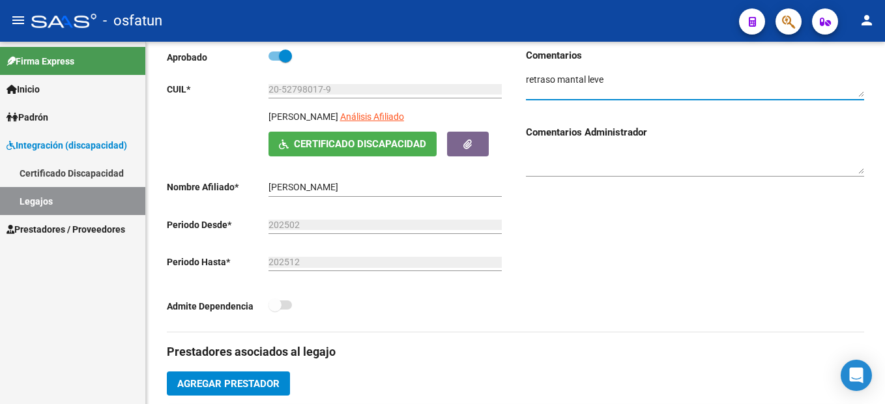
scroll to position [65, 0]
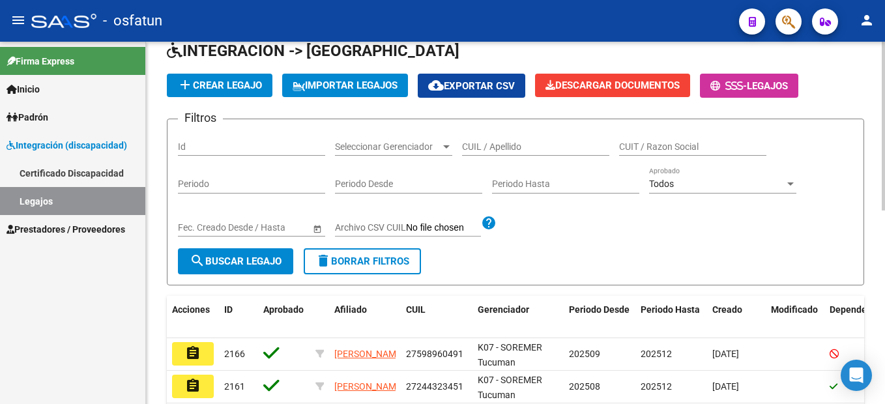
click at [476, 150] on input "CUIL / Apellido" at bounding box center [535, 146] width 147 height 11
paste input "20-56100808-7"
click at [521, 147] on input "20-56100808-7" at bounding box center [535, 146] width 147 height 11
click at [519, 147] on input "20-56100808-7" at bounding box center [535, 146] width 147 height 11
click at [476, 147] on input "20-561008087" at bounding box center [535, 146] width 147 height 11
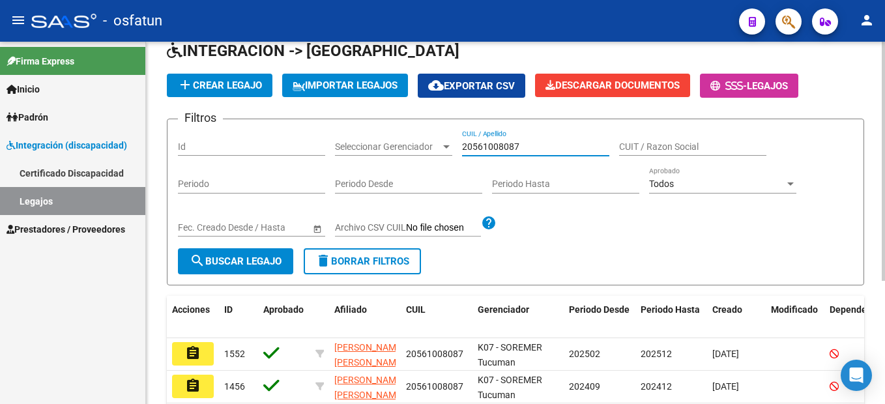
type input "20561008087"
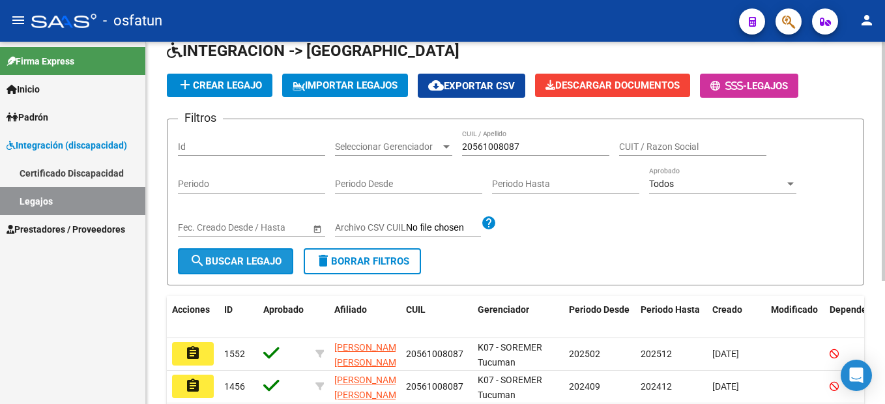
drag, startPoint x: 280, startPoint y: 268, endPoint x: 374, endPoint y: 196, distance: 118.1
click at [284, 266] on button "search Buscar Legajo" at bounding box center [235, 261] width 115 height 26
drag, startPoint x: 205, startPoint y: 355, endPoint x: 239, endPoint y: 272, distance: 89.7
click at [209, 340] on datatable-body-cell "assignment" at bounding box center [193, 354] width 52 height 32
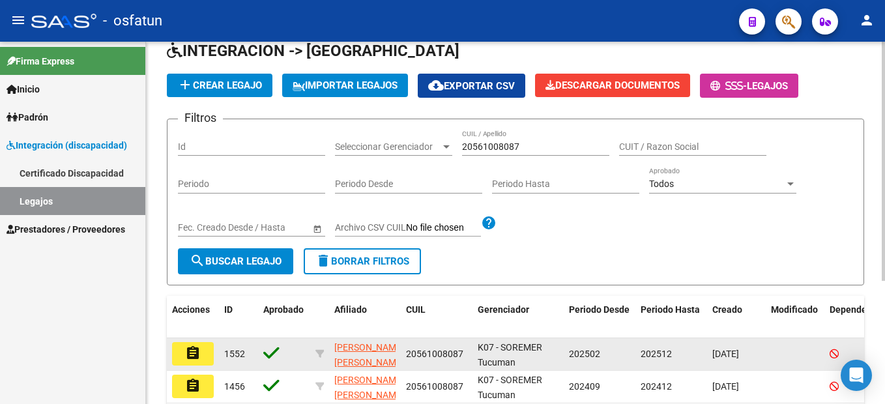
click at [196, 366] on button "assignment" at bounding box center [193, 353] width 42 height 23
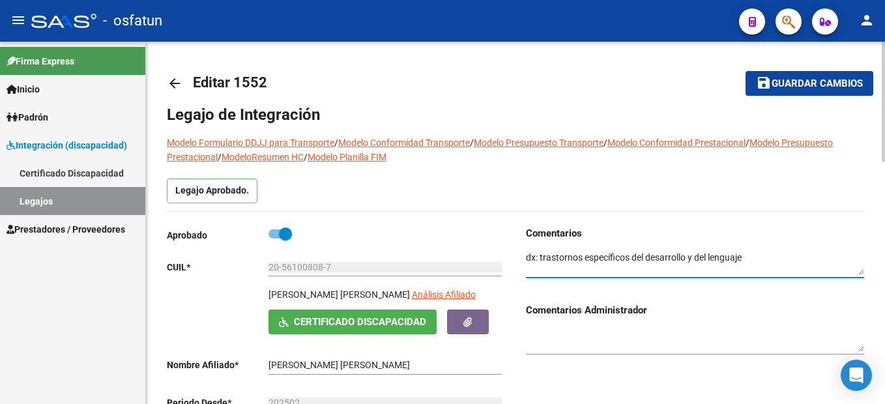
drag, startPoint x: 747, startPoint y: 259, endPoint x: 553, endPoint y: 263, distance: 194.2
click at [542, 259] on textarea at bounding box center [695, 263] width 338 height 25
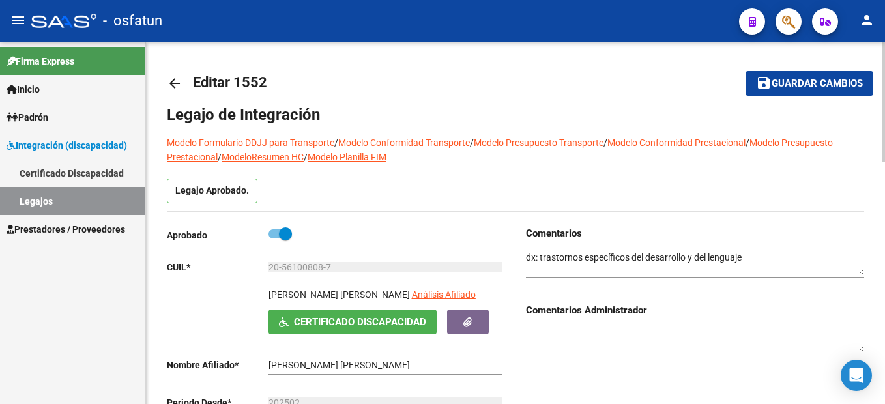
drag, startPoint x: 773, startPoint y: 240, endPoint x: 746, endPoint y: 282, distance: 49.9
click at [770, 248] on div at bounding box center [695, 258] width 338 height 37
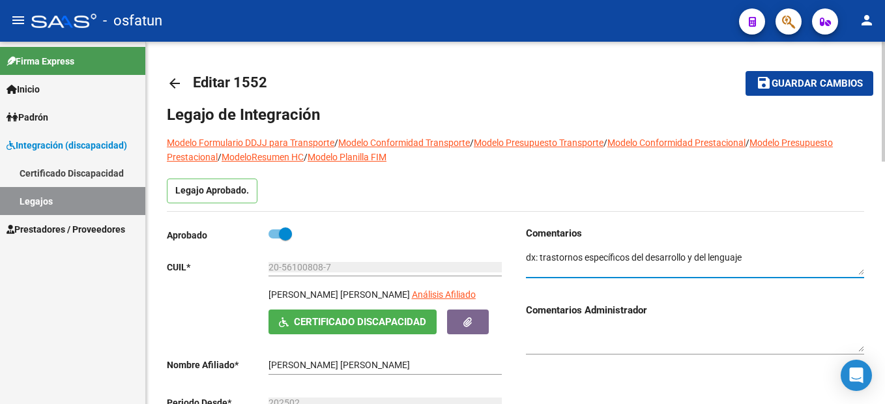
click at [755, 259] on textarea at bounding box center [695, 263] width 338 height 25
drag, startPoint x: 657, startPoint y: 260, endPoint x: 538, endPoint y: 258, distance: 118.6
click at [538, 258] on textarea at bounding box center [695, 263] width 338 height 25
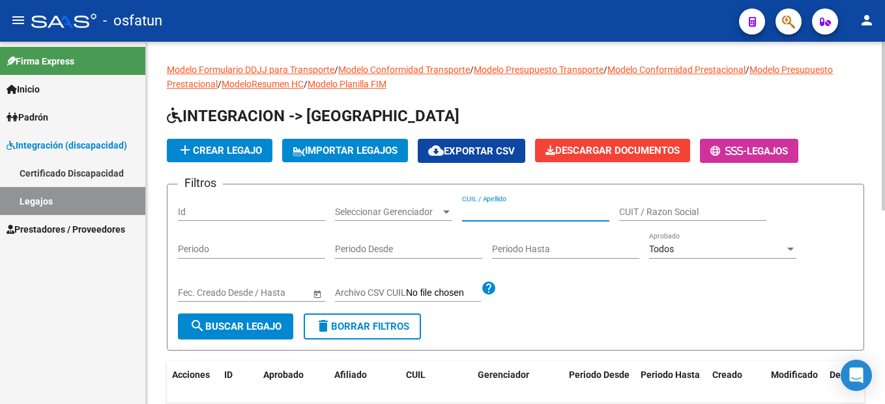
click at [495, 212] on input "CUIL / Apellido" at bounding box center [535, 212] width 147 height 11
paste input "27-55853000-1"
click at [519, 209] on input "27-55853000-1" at bounding box center [535, 212] width 147 height 11
click at [473, 211] on input "27-558530001" at bounding box center [535, 212] width 147 height 11
click at [476, 213] on input "27-558530001" at bounding box center [535, 212] width 147 height 11
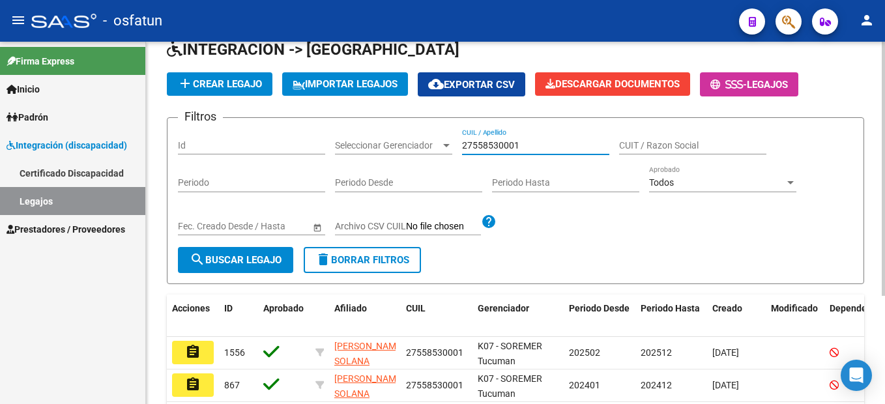
scroll to position [154, 0]
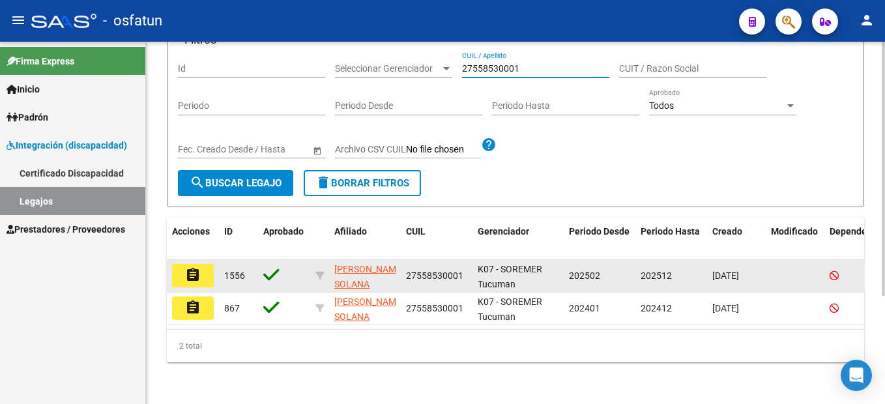
type input "27558530001"
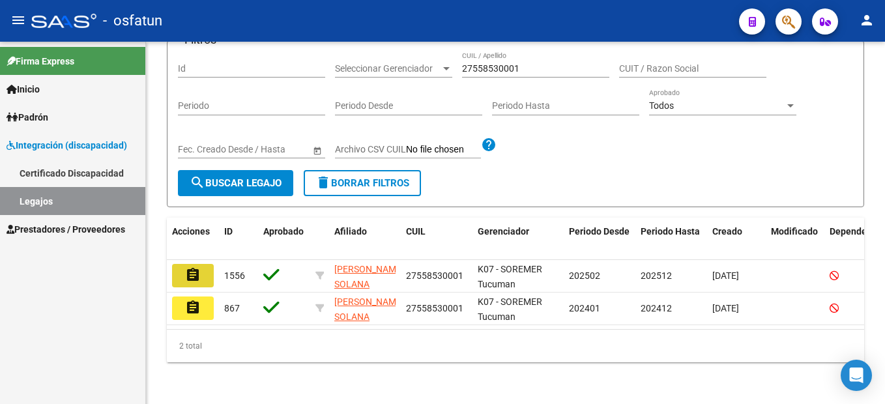
drag, startPoint x: 193, startPoint y: 255, endPoint x: 200, endPoint y: 263, distance: 10.6
click at [194, 264] on button "assignment" at bounding box center [193, 275] width 42 height 23
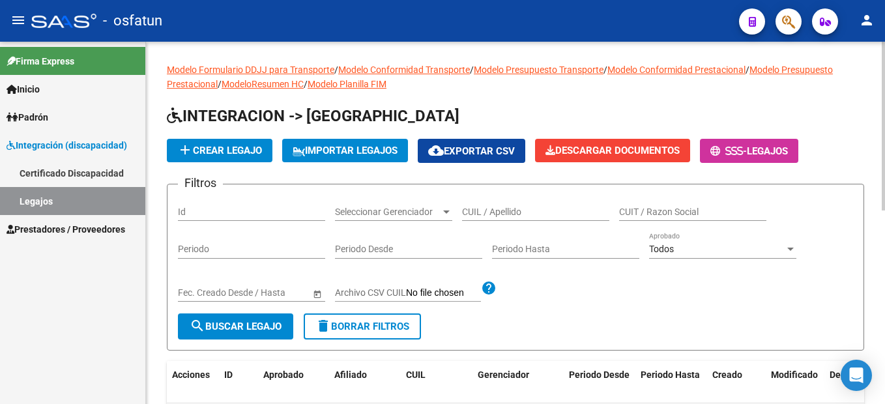
drag, startPoint x: 484, startPoint y: 211, endPoint x: 489, endPoint y: 205, distance: 8.0
click at [485, 208] on input "CUIL / Apellido" at bounding box center [535, 212] width 147 height 11
drag, startPoint x: 524, startPoint y: 216, endPoint x: 467, endPoint y: 240, distance: 61.9
click at [523, 214] on input "CUIL / Apellido" at bounding box center [535, 212] width 147 height 11
paste input "20-57099845-6"
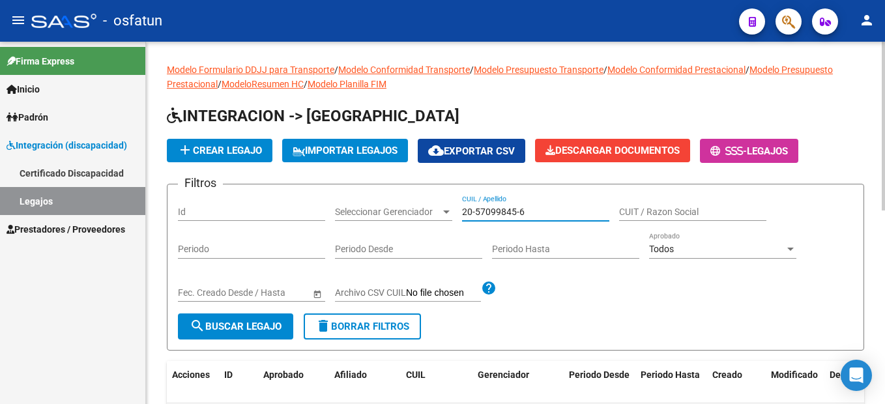
click at [520, 210] on input "20-57099845-6" at bounding box center [535, 212] width 147 height 11
click at [476, 213] on input "20-570998456" at bounding box center [535, 212] width 147 height 11
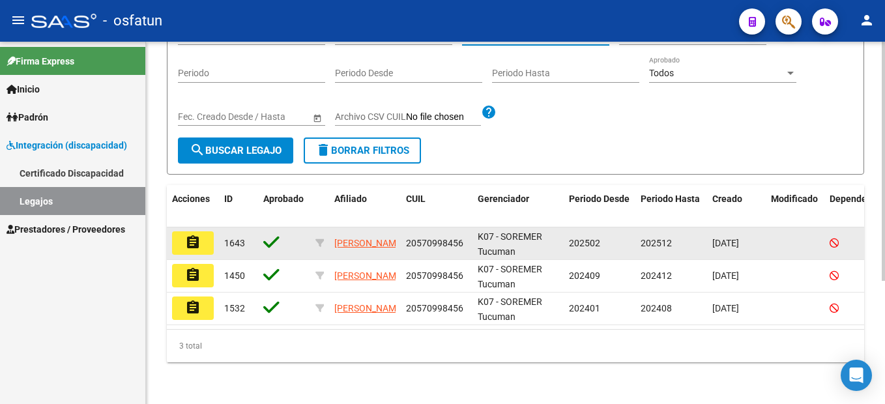
type input "20570998456"
click at [207, 235] on button "assignment" at bounding box center [193, 242] width 42 height 23
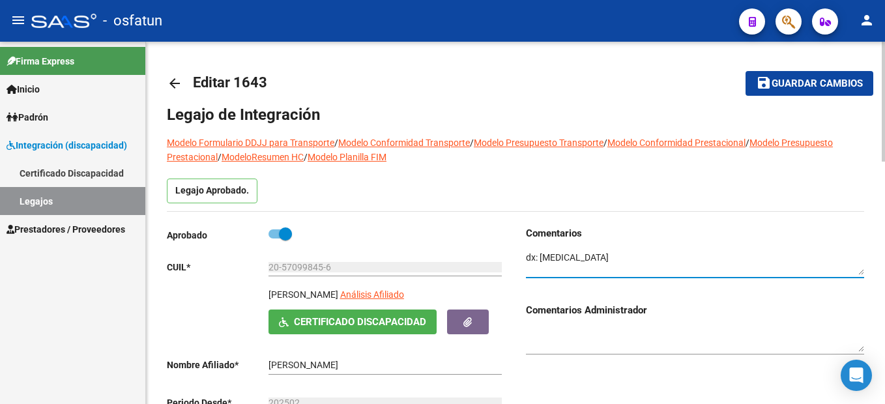
drag, startPoint x: 639, startPoint y: 253, endPoint x: 544, endPoint y: 265, distance: 95.3
click at [539, 259] on textarea at bounding box center [695, 263] width 338 height 25
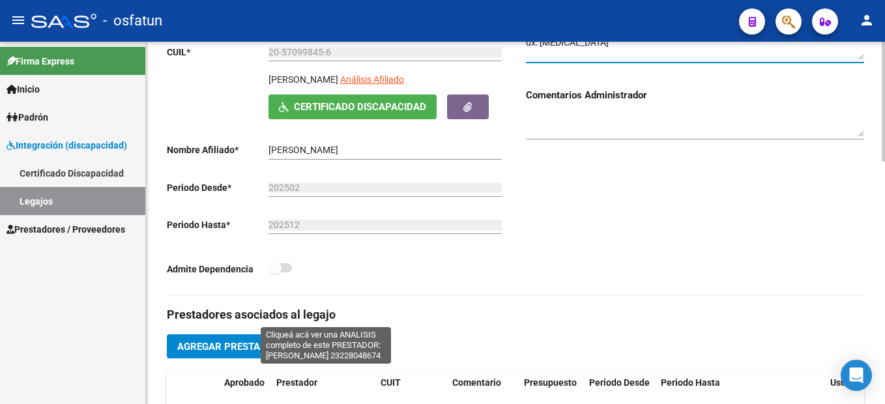
scroll to position [326, 0]
